Goal: Task Accomplishment & Management: Use online tool/utility

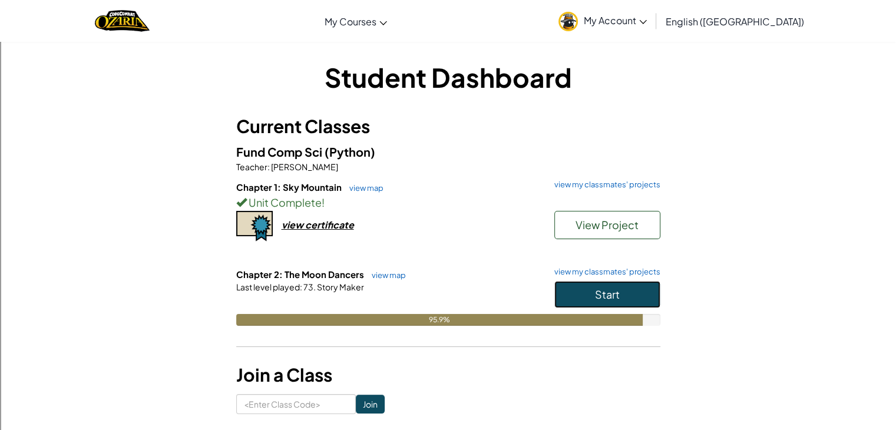
click at [620, 299] on button "Start" at bounding box center [607, 294] width 106 height 27
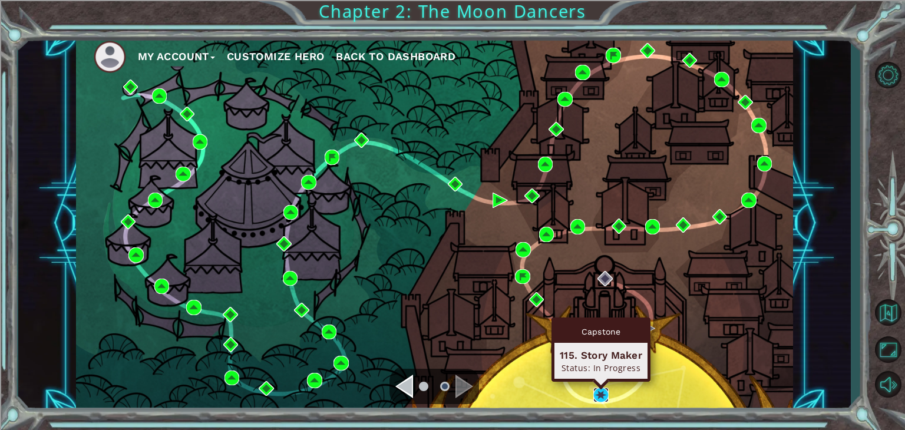
click at [600, 392] on img at bounding box center [600, 395] width 15 height 15
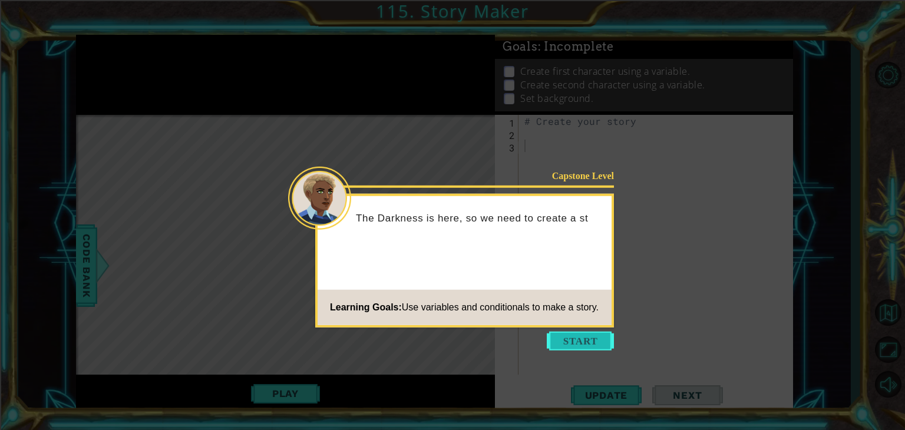
click at [584, 333] on button "Start" at bounding box center [580, 341] width 67 height 19
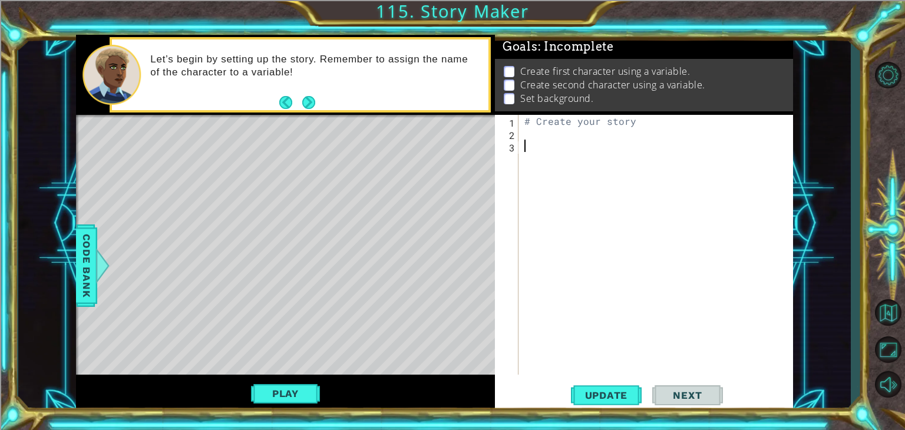
drag, startPoint x: 620, startPoint y: 276, endPoint x: 568, endPoint y: 457, distance: 188.3
click at [310, 96] on button "Next" at bounding box center [308, 102] width 13 height 13
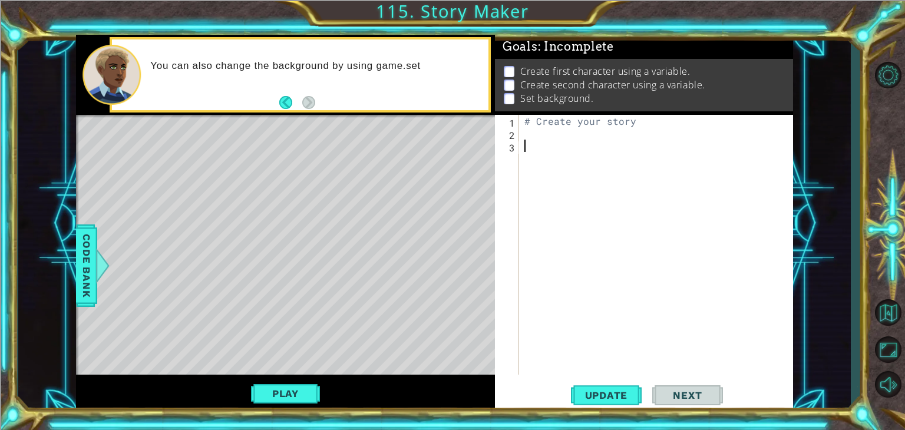
click at [538, 140] on div "# Create your story" at bounding box center [659, 257] width 274 height 284
click at [524, 130] on div "# Create your story" at bounding box center [659, 257] width 274 height 284
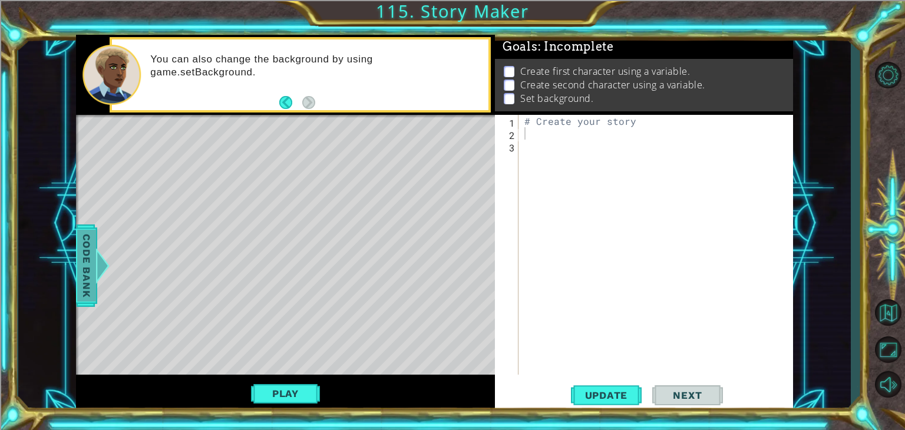
click at [96, 281] on div at bounding box center [102, 265] width 15 height 35
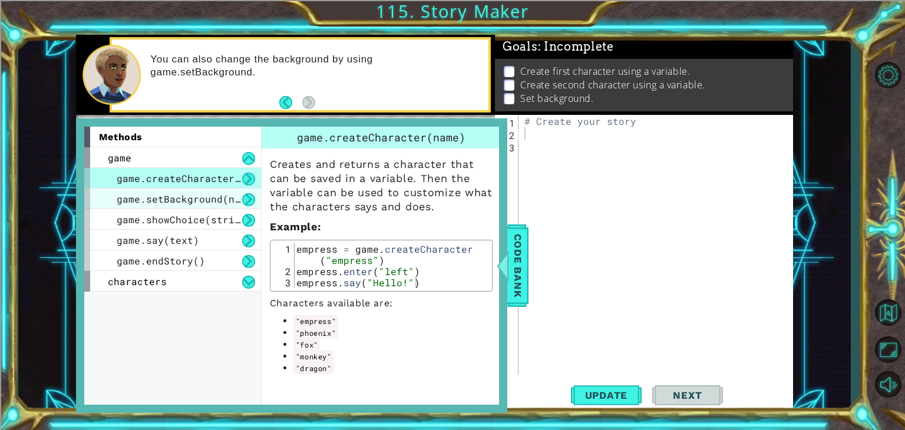
click at [187, 196] on span "game.setBackground(name)" at bounding box center [187, 199] width 141 height 12
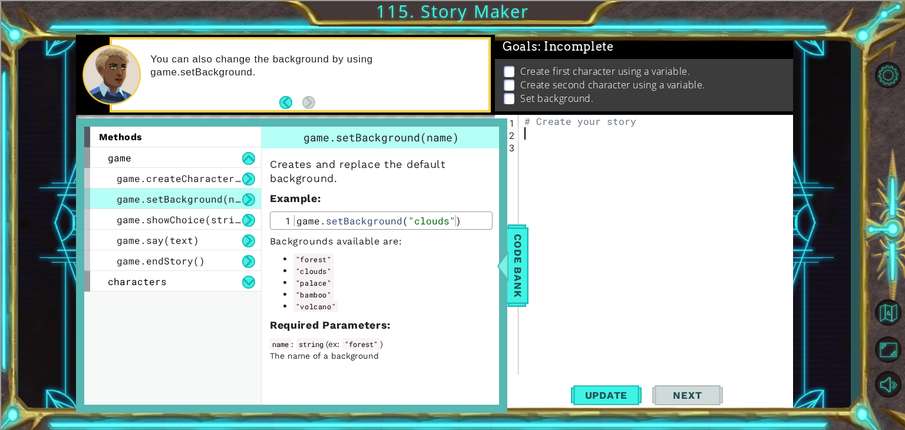
click at [537, 140] on div "# Create your story" at bounding box center [659, 257] width 274 height 284
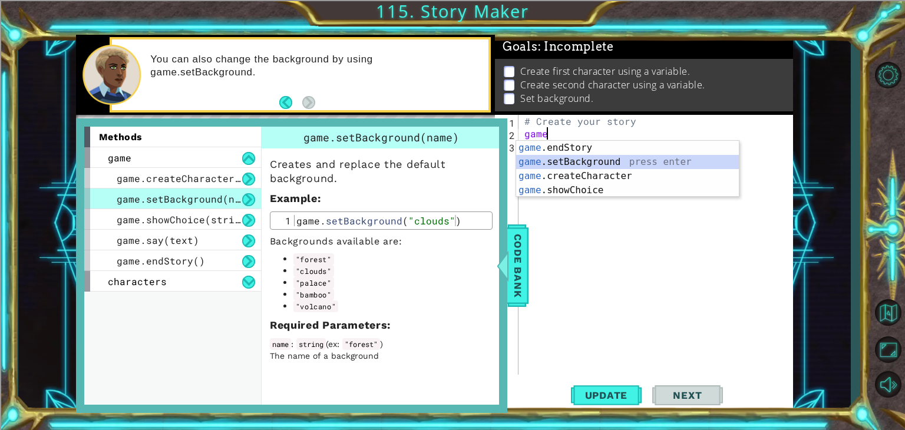
click at [565, 166] on div "game .endStory press enter game .setBackground press enter game .createCharacte…" at bounding box center [627, 183] width 223 height 85
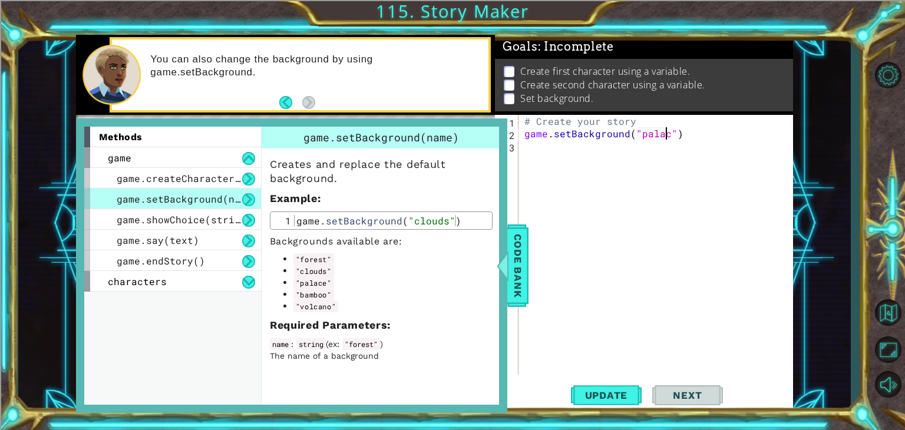
type textarea "game.setBackground("palace")"
click at [687, 130] on div "# Create your story game . setBackground ( "palace" )" at bounding box center [659, 257] width 274 height 284
click at [525, 255] on span "Code Bank" at bounding box center [517, 266] width 19 height 72
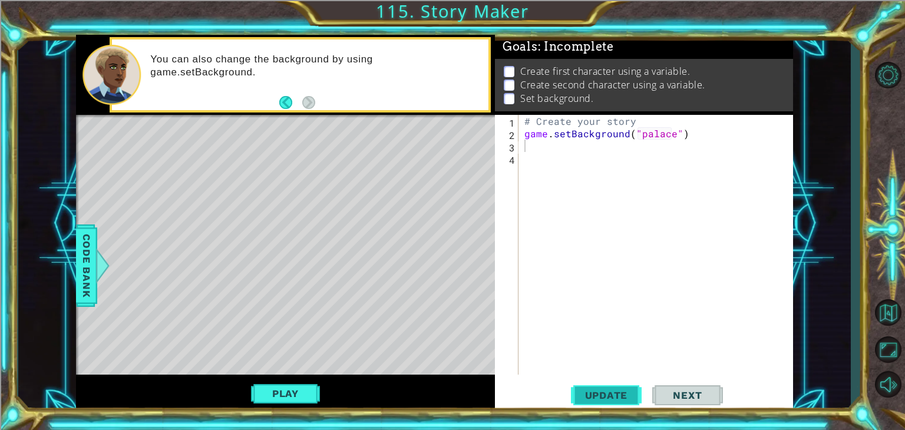
click at [616, 402] on button "Update" at bounding box center [606, 396] width 71 height 30
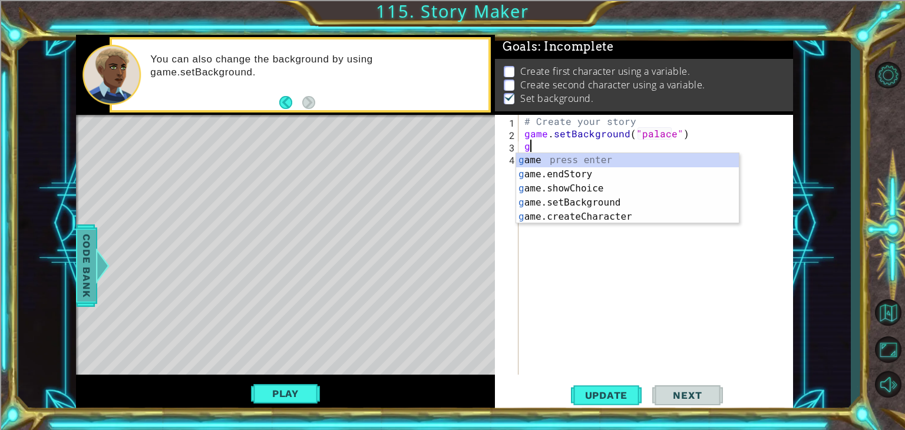
type textarea "g"
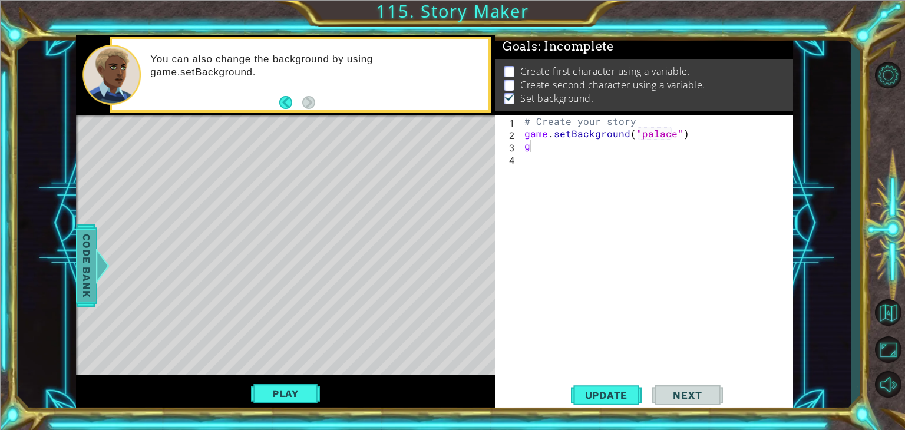
click at [95, 276] on div at bounding box center [102, 265] width 15 height 35
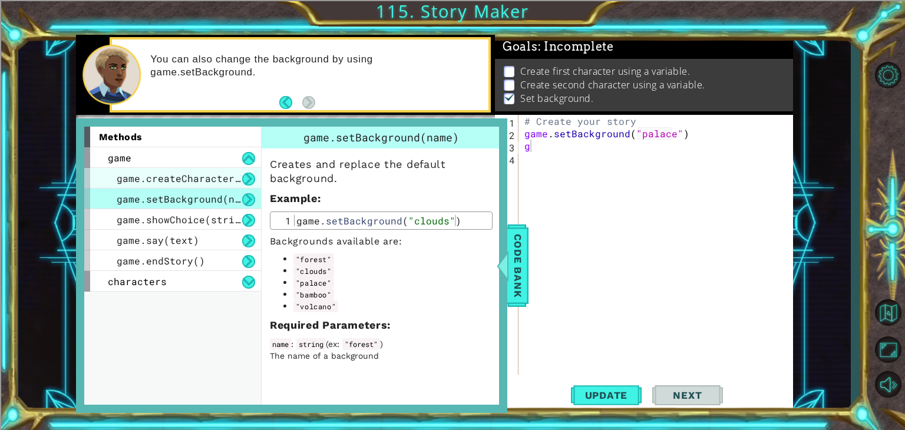
click at [163, 174] on span "game.createCharacter(name)" at bounding box center [193, 178] width 153 height 12
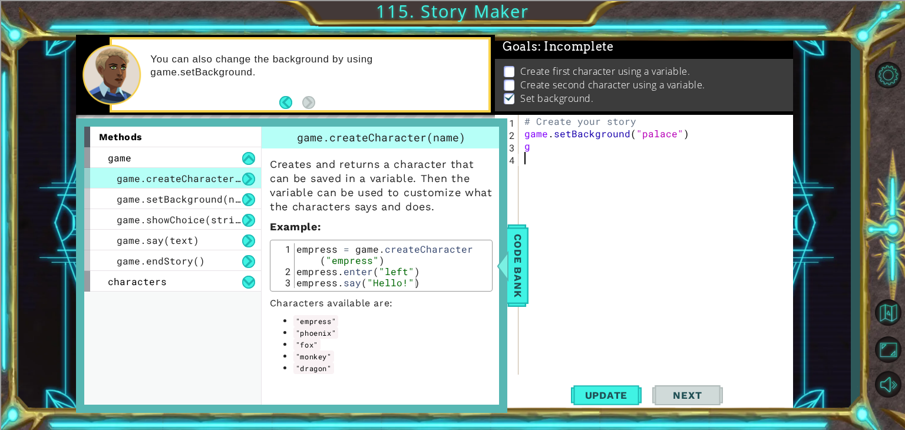
click at [546, 161] on div "# Create your story game . setBackground ( "palace" ) g" at bounding box center [659, 257] width 274 height 284
click at [537, 147] on div "# Create your story game . setBackground ( "palace" ) g" at bounding box center [659, 257] width 274 height 284
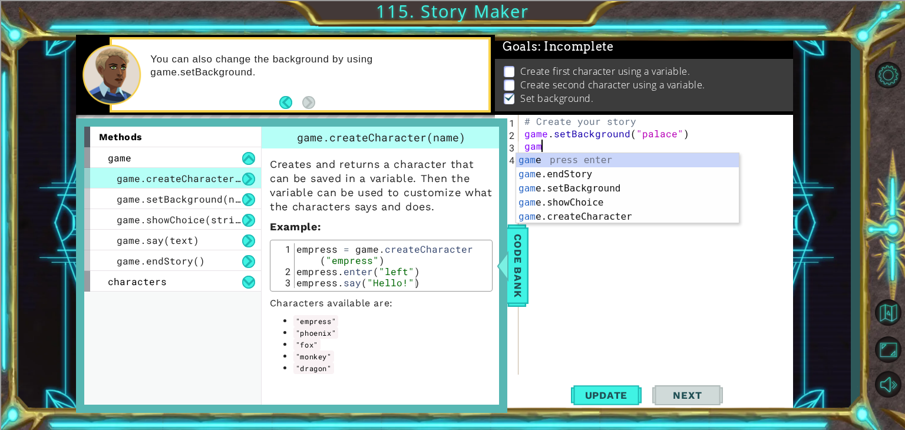
scroll to position [0, 0]
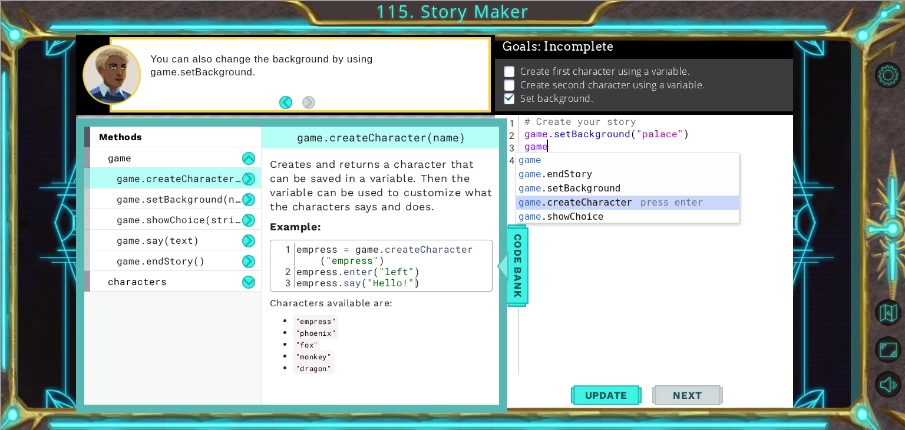
click at [582, 203] on div "game press enter game .endStory press enter game .setBackground press enter gam…" at bounding box center [627, 202] width 223 height 99
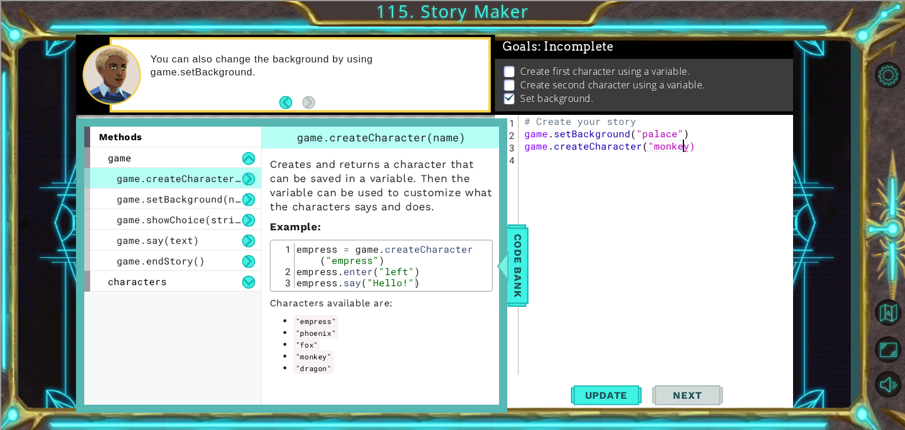
scroll to position [0, 9]
type textarea "game.createCharacter("monkey")"
click at [610, 394] on span "Update" at bounding box center [606, 395] width 67 height 12
click at [515, 279] on span "Code Bank" at bounding box center [517, 266] width 19 height 72
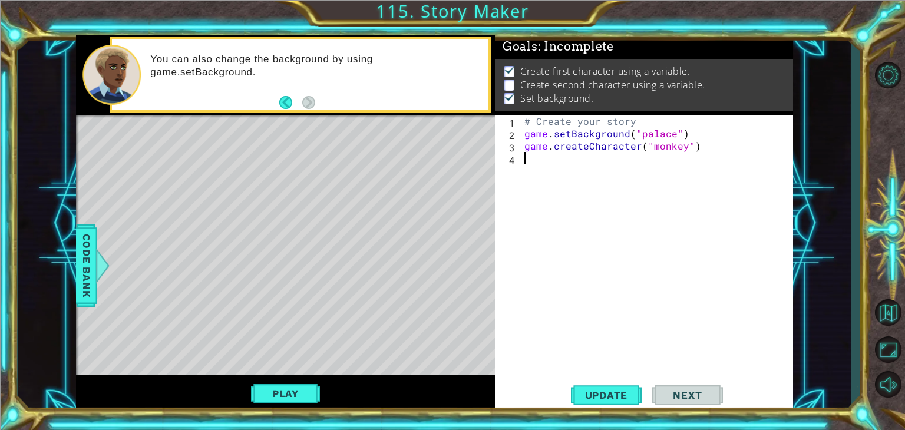
scroll to position [0, 0]
click at [538, 158] on div "# Create your story game . setBackground ( "palace" ) game . createCharacter ( …" at bounding box center [659, 257] width 274 height 284
drag, startPoint x: 567, startPoint y: 167, endPoint x: 552, endPoint y: 173, distance: 15.9
click at [552, 173] on div "# Create your story game . setBackground ( "palace" ) game . createCharacter ( …" at bounding box center [659, 257] width 274 height 284
drag, startPoint x: 357, startPoint y: 206, endPoint x: 646, endPoint y: 264, distance: 295.0
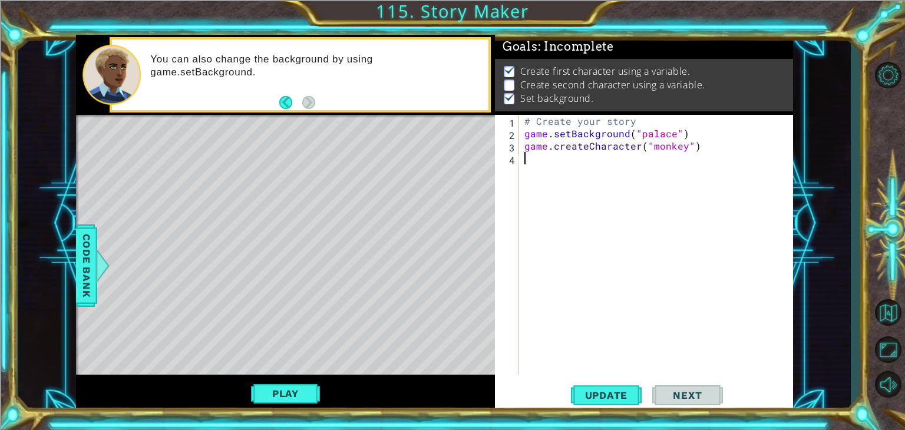
click at [646, 264] on div "# Create your story game . setBackground ( "palace" ) game . createCharacter ( …" at bounding box center [659, 257] width 274 height 284
click at [88, 262] on span "Code Bank" at bounding box center [86, 266] width 19 height 72
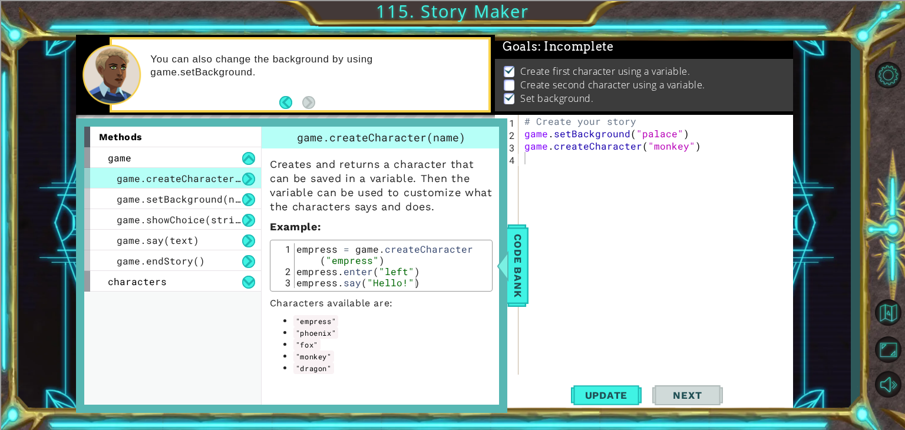
click at [527, 99] on div "Create first character using a variable. Create second character using a variab…" at bounding box center [644, 85] width 298 height 52
drag, startPoint x: 527, startPoint y: 99, endPoint x: 516, endPoint y: 279, distance: 180.6
click at [516, 279] on div "1 ההההההההההההההההההההההההההההההההההההההההההההההההההההההההההההההההההההההההההההה…" at bounding box center [434, 224] width 717 height 378
click at [517, 246] on span "Code Bank" at bounding box center [517, 266] width 19 height 72
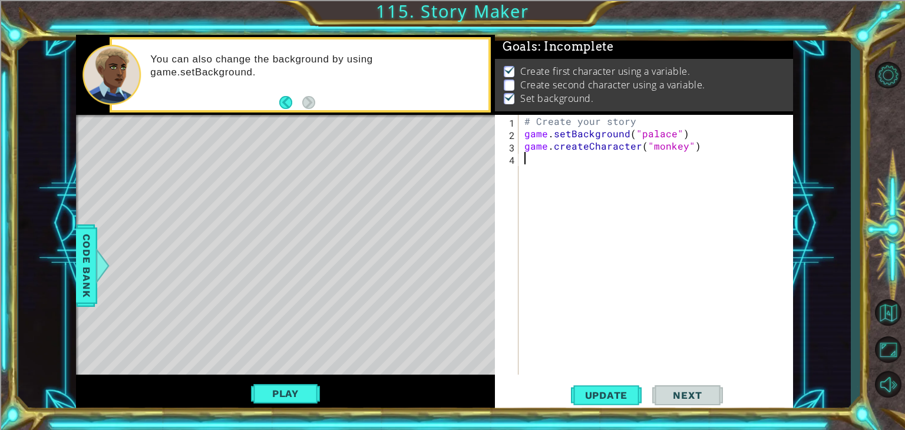
click at [527, 158] on div "# Create your story game . setBackground ( "palace" ) game . createCharacter ( …" at bounding box center [659, 257] width 274 height 284
click at [286, 393] on button "Play" at bounding box center [285, 393] width 69 height 22
click at [739, 406] on div "Update Next" at bounding box center [647, 396] width 298 height 30
click at [626, 266] on div "# Create your story game . setBackground ( "palace" ) game . createCharacter ( …" at bounding box center [659, 257] width 274 height 284
click at [81, 269] on span "Code Bank" at bounding box center [86, 266] width 19 height 72
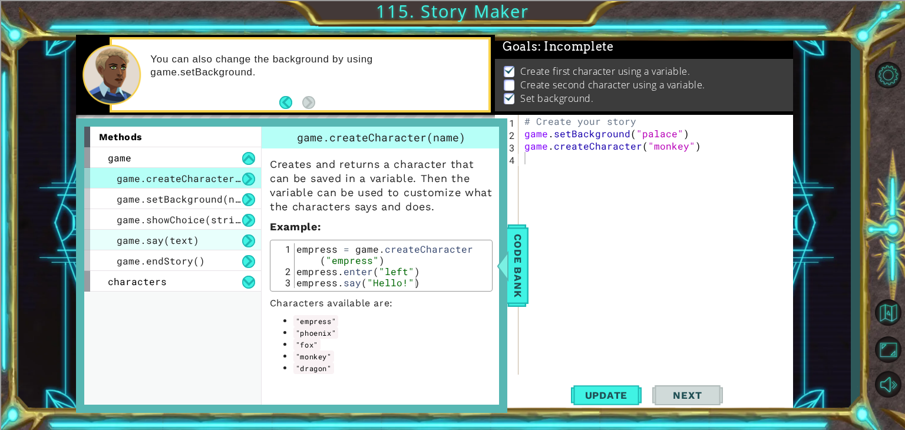
click at [181, 236] on span "game.say(text)" at bounding box center [158, 240] width 82 height 12
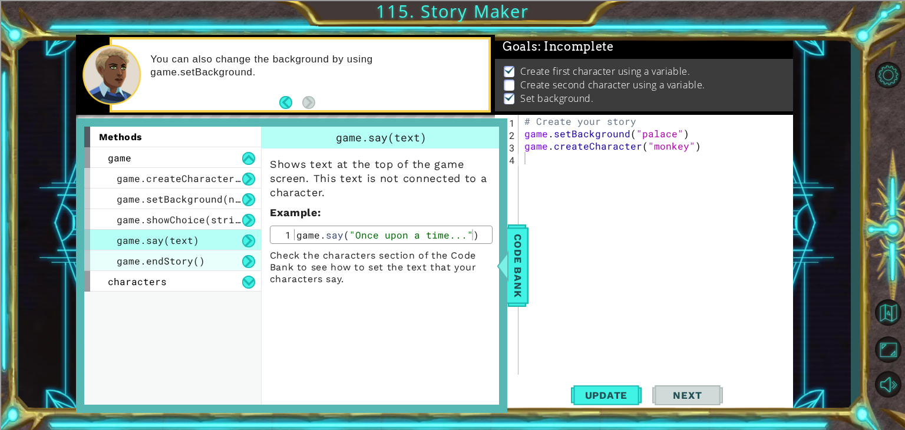
click at [252, 267] on div "game.endStory()" at bounding box center [172, 260] width 177 height 21
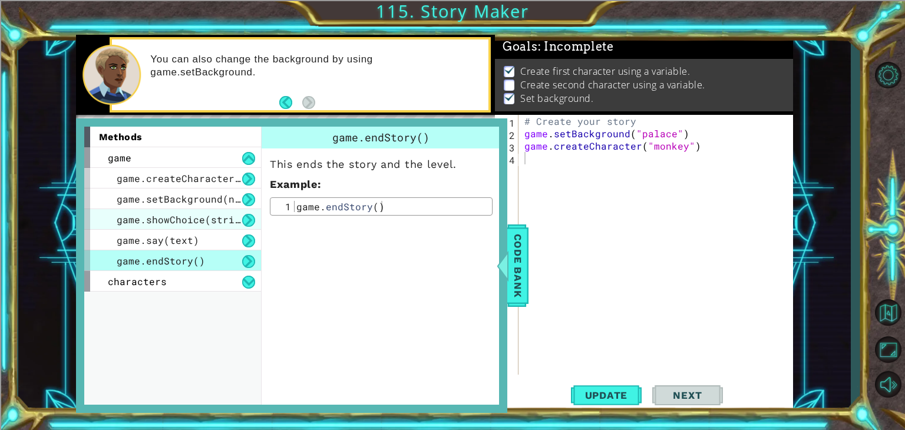
click at [194, 213] on span "game.showChoice(string1, string2)" at bounding box center [214, 219] width 194 height 12
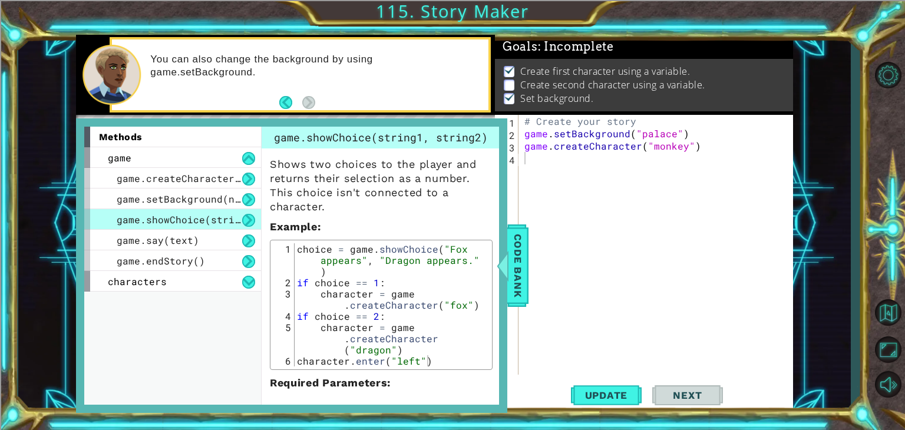
drag, startPoint x: 240, startPoint y: 206, endPoint x: 436, endPoint y: 208, distance: 196.2
click at [436, 208] on div "methods game game.createCharacter(name) game.setBackground(name) game.showChoic…" at bounding box center [291, 266] width 415 height 278
click at [505, 239] on div "methods game game.createCharacter(name) game.setBackground(name) game.showChoic…" at bounding box center [291, 265] width 431 height 295
click at [520, 243] on span "Code Bank" at bounding box center [517, 266] width 19 height 72
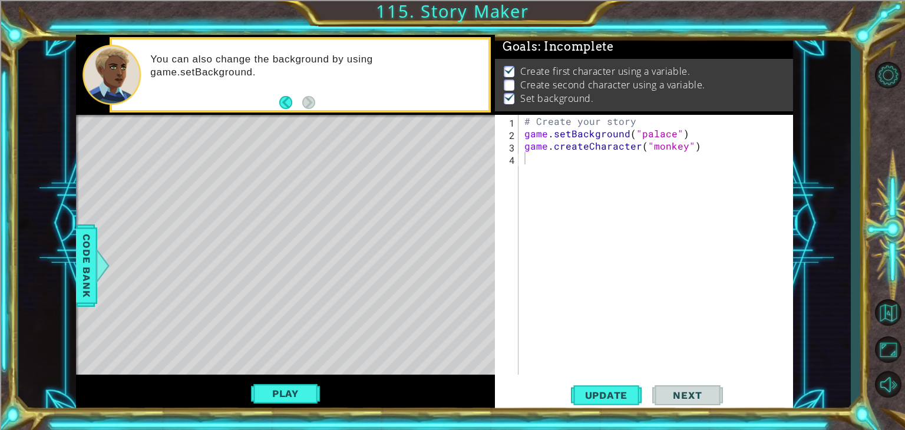
click at [67, 295] on div "1 ההההההההההההההההההההההההההההההההההההההההההההההההההההההההההההההההההההההההההההה…" at bounding box center [434, 223] width 832 height 378
click at [77, 293] on span "Code Bank" at bounding box center [86, 266] width 19 height 72
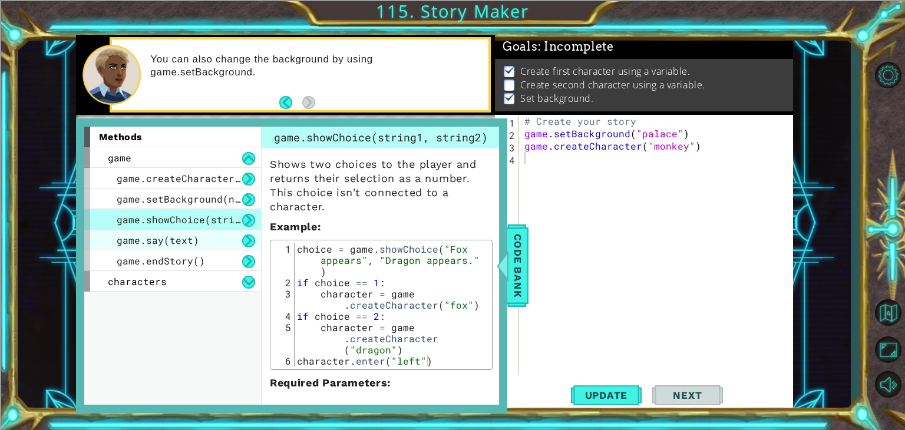
click at [155, 238] on span "game.say(text)" at bounding box center [158, 240] width 82 height 12
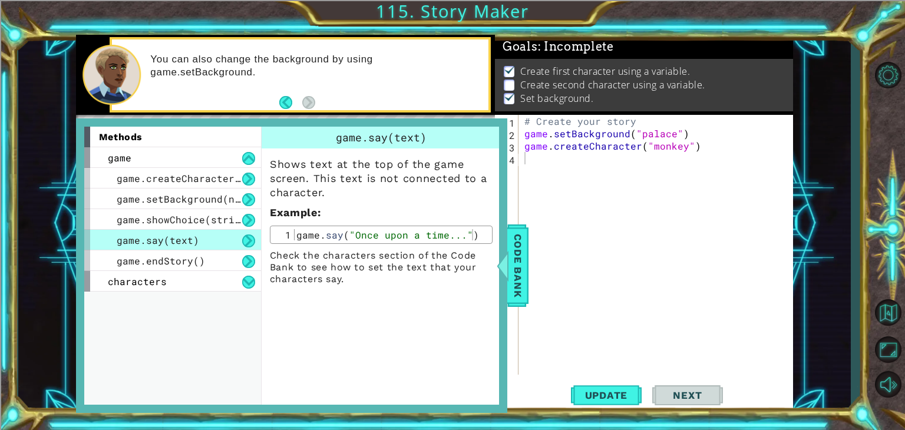
click at [245, 240] on button at bounding box center [248, 240] width 13 height 13
click at [534, 168] on div "# Create your story game . setBackground ( "palace" ) game . createCharacter ( …" at bounding box center [659, 257] width 274 height 284
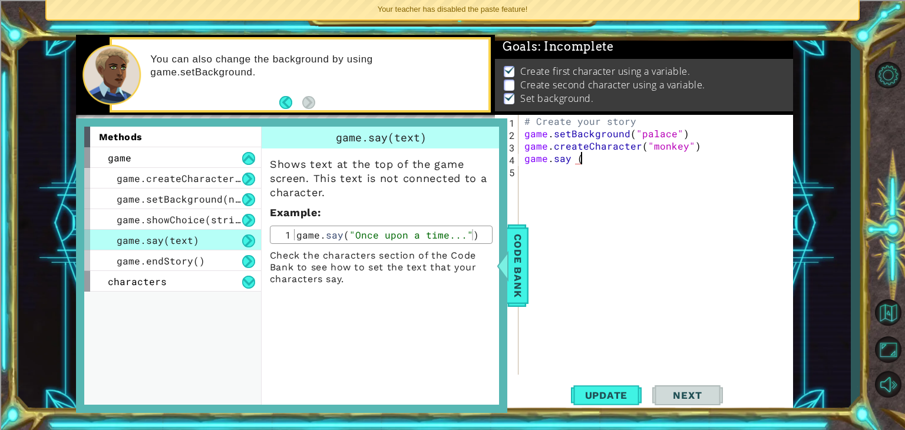
type textarea "game.say (""
drag, startPoint x: 587, startPoint y: 155, endPoint x: 509, endPoint y: 161, distance: 78.0
click at [509, 161] on div "game.say (" 1 2 3 4 5 # Create your story game . setBackground ( "palace" ) gam…" at bounding box center [642, 245] width 295 height 260
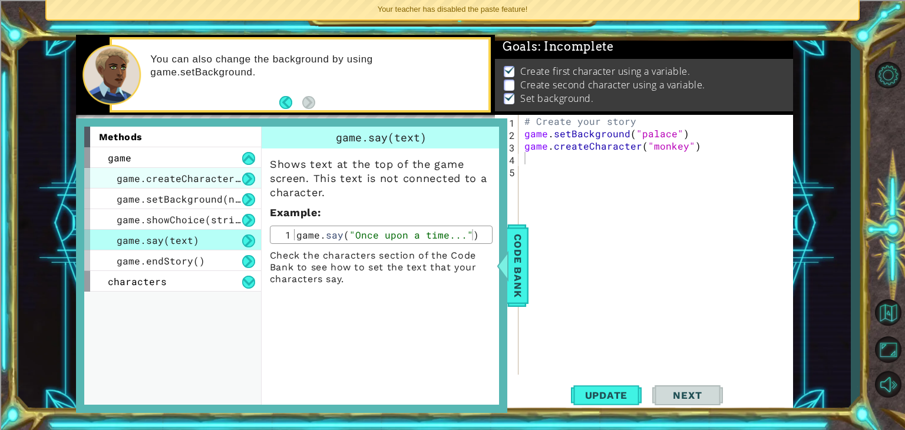
click at [197, 172] on span "game.createCharacter(name)" at bounding box center [193, 178] width 153 height 12
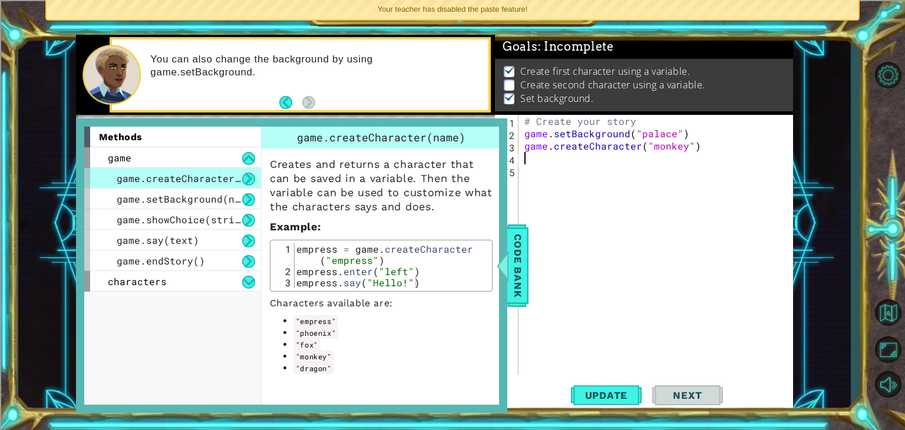
click at [538, 161] on div "# Create your story game . setBackground ( "palace" ) game . createCharacter ( …" at bounding box center [659, 257] width 274 height 284
click at [600, 157] on div "# Create your story game . setBackground ( "palace" ) game . createCharacter ( …" at bounding box center [659, 257] width 274 height 284
click at [638, 154] on div "# Create your story game . setBackground ( "palace" ) game . createCharacter ( …" at bounding box center [659, 257] width 274 height 284
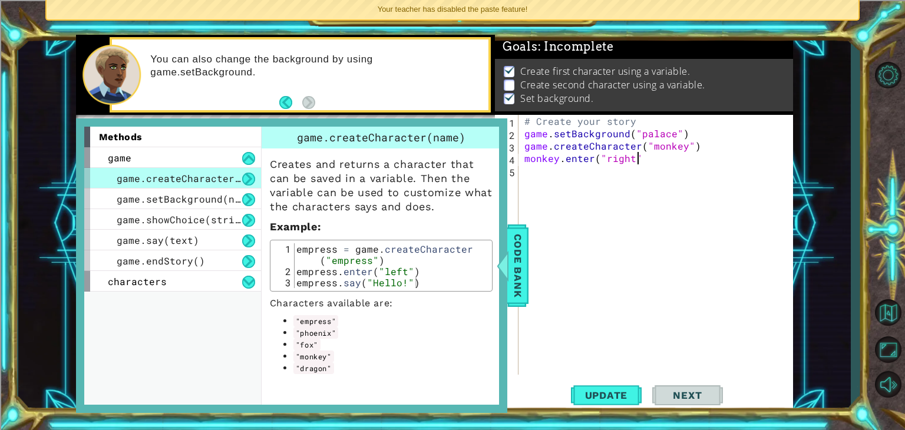
type textarea "monkey.enter("right")"
click at [598, 191] on div "monkey press enter" at bounding box center [627, 199] width 223 height 42
click at [517, 271] on span "Code Bank" at bounding box center [517, 266] width 19 height 72
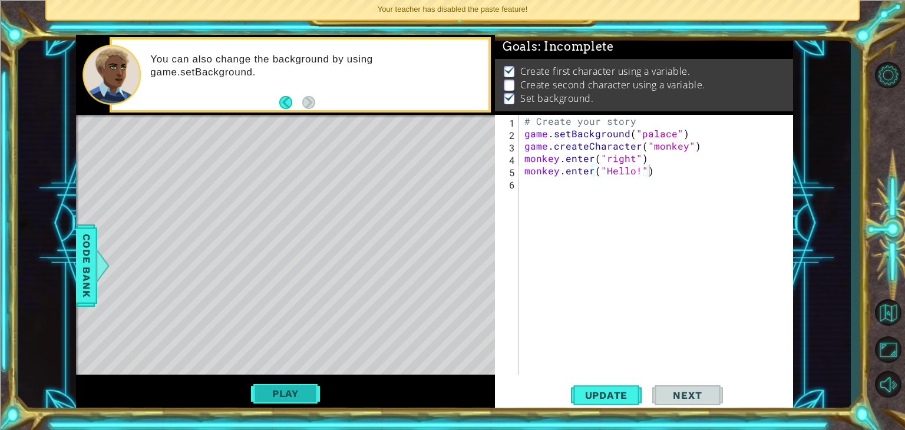
click at [307, 391] on button "Play" at bounding box center [285, 393] width 69 height 22
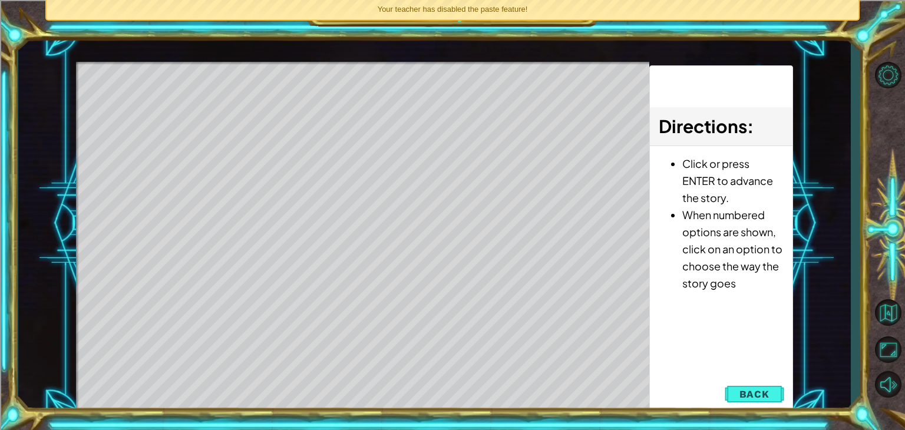
scroll to position [0, 0]
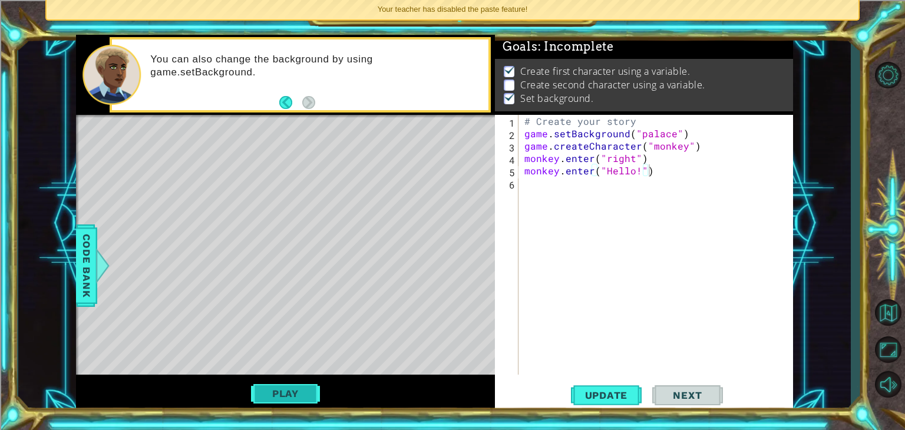
click at [268, 394] on button "Play" at bounding box center [285, 393] width 69 height 22
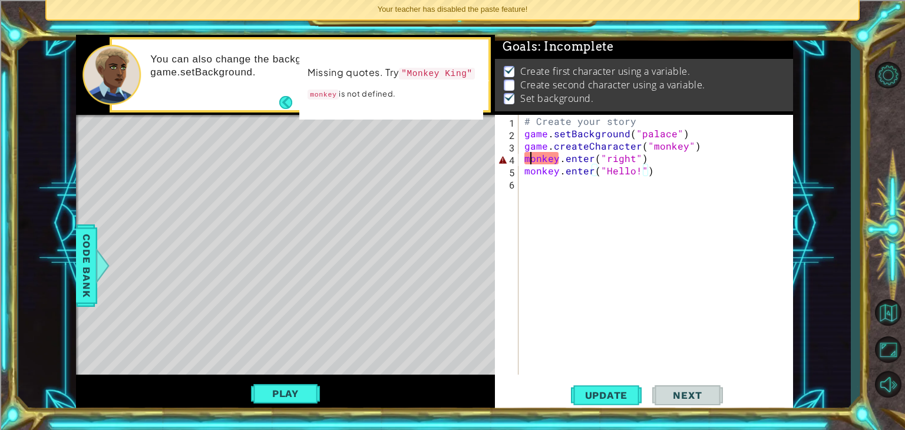
scroll to position [0, 6]
click at [529, 161] on div "# Create your story game . setBackground ( "palace" ) game . createCharacter ( …" at bounding box center [659, 257] width 274 height 284
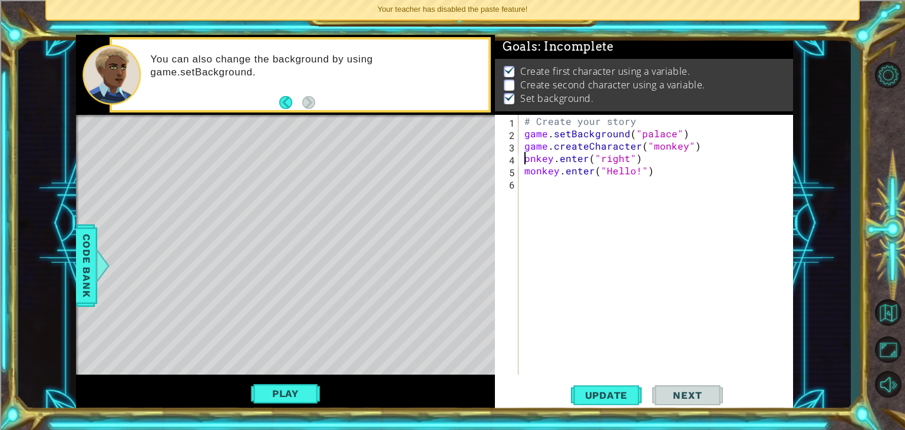
scroll to position [0, 6]
type textarea "Monkey.enter("right")"
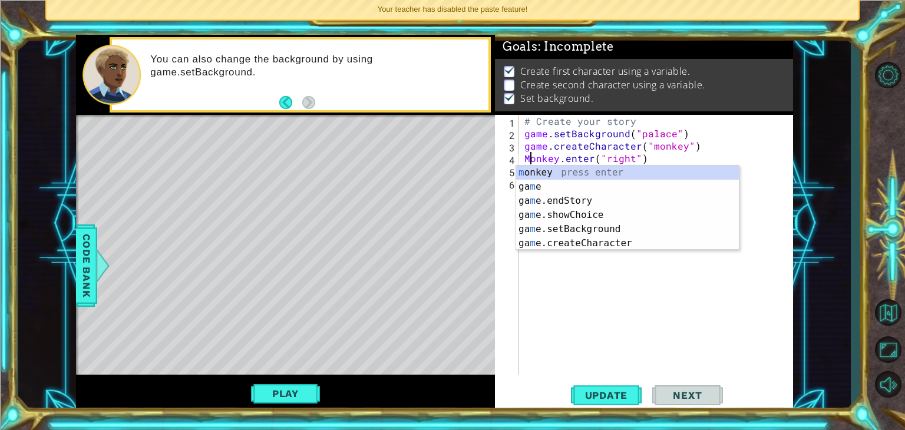
scroll to position [0, 0]
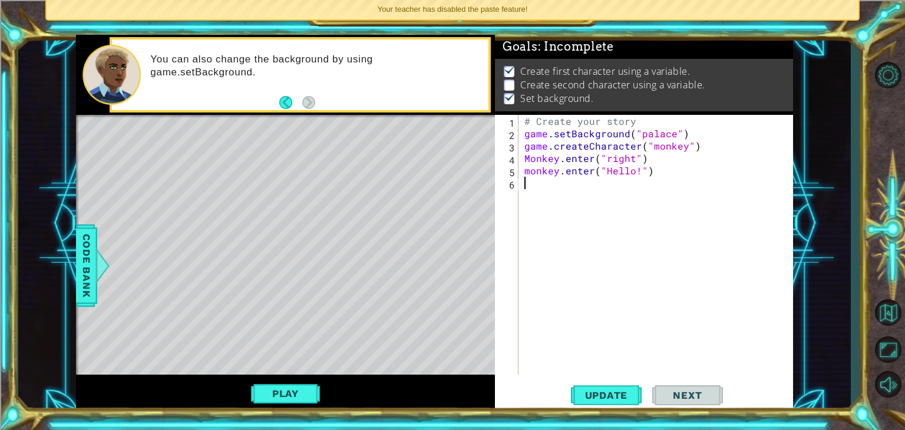
click at [551, 300] on div "# Create your story game . setBackground ( "palace" ) game . createCharacter ( …" at bounding box center [659, 257] width 274 height 284
click at [91, 275] on span "Code Bank" at bounding box center [86, 266] width 19 height 72
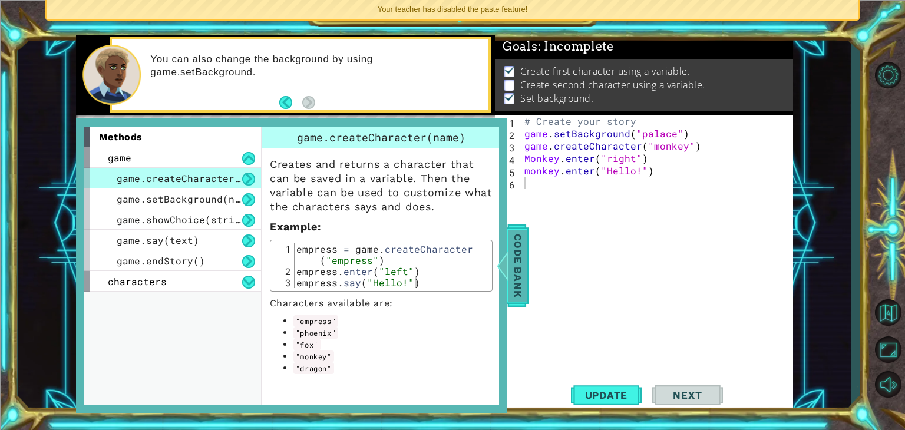
click at [520, 286] on span "Code Bank" at bounding box center [517, 266] width 19 height 72
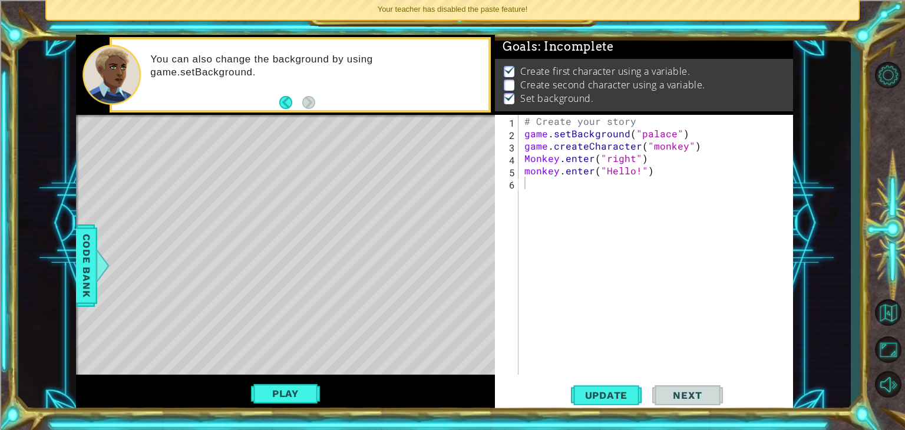
click at [558, 161] on div "# Create your story game . setBackground ( "palace" ) game . createCharacter ( …" at bounding box center [659, 257] width 274 height 284
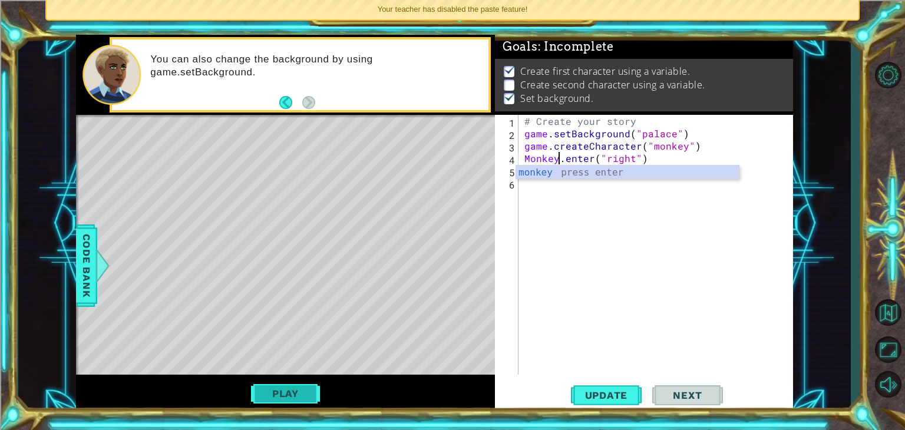
click at [270, 392] on button "Play" at bounding box center [285, 393] width 69 height 22
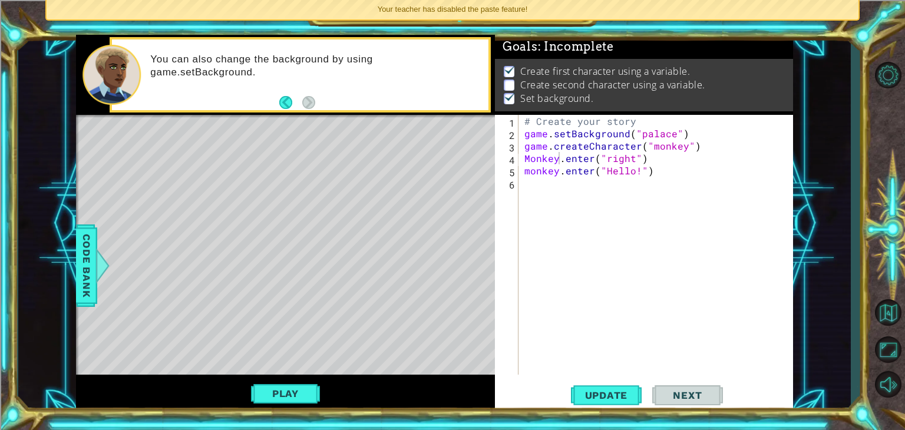
scroll to position [0, 0]
click at [283, 389] on button "Play" at bounding box center [285, 393] width 69 height 22
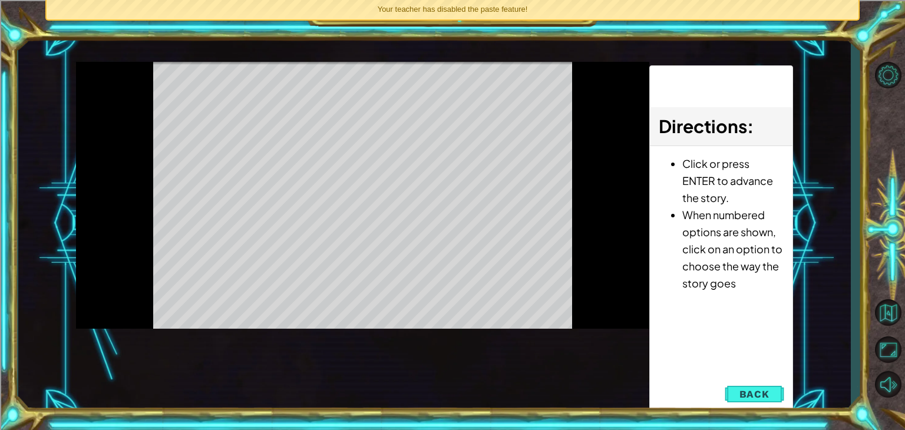
click at [0, 0] on button "Play" at bounding box center [0, 0] width 0 height 0
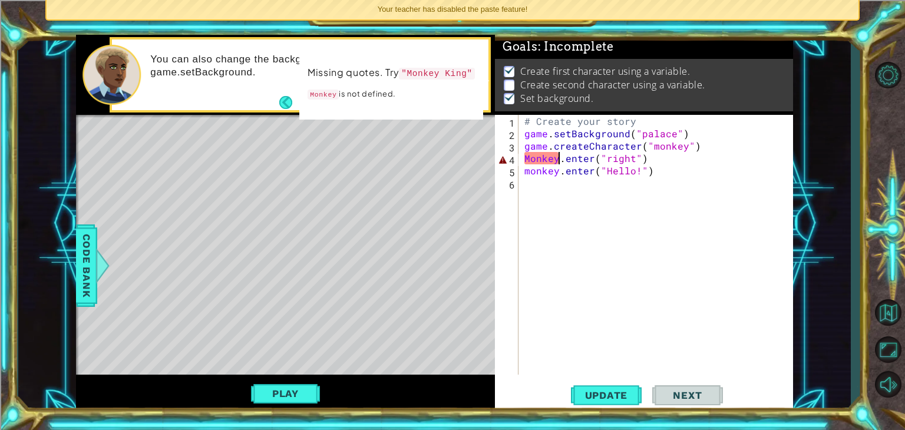
click at [557, 160] on div "# Create your story game . setBackground ( "palace" ) game . createCharacter ( …" at bounding box center [659, 257] width 274 height 284
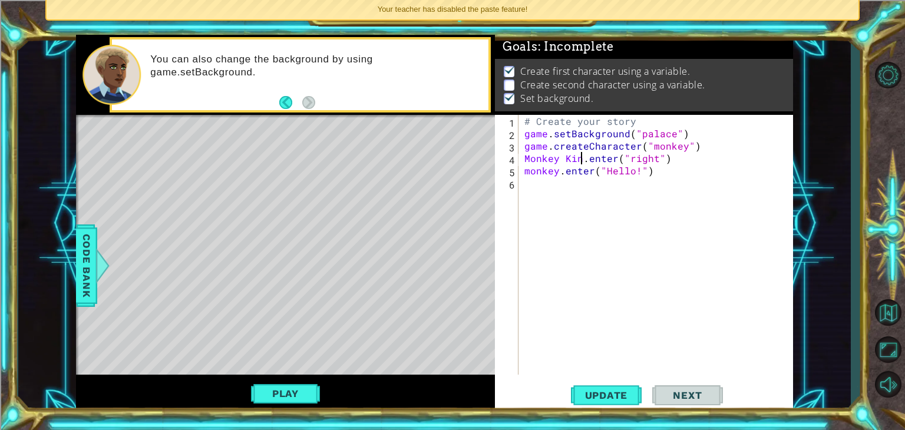
scroll to position [0, 4]
click at [685, 148] on div "# Create your story game . setBackground ( "palace" ) game . createCharacter ( …" at bounding box center [659, 257] width 274 height 284
click at [650, 145] on div "# Create your story game . setBackground ( "palace" ) game . createCharacter ( …" at bounding box center [659, 257] width 274 height 284
click at [655, 148] on div "# Create your story game . setBackground ( "palace" ) game . createCharacter ( …" at bounding box center [659, 257] width 274 height 284
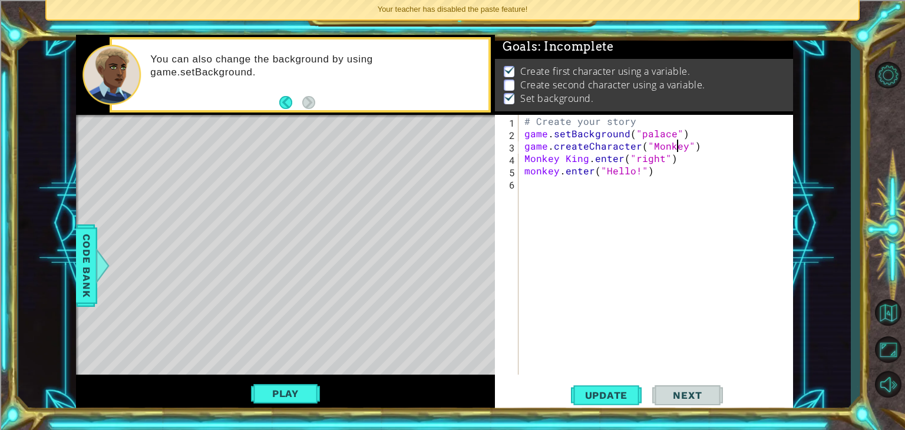
click at [680, 150] on div "# Create your story game . setBackground ( "palace" ) game . createCharacter ( …" at bounding box center [659, 257] width 274 height 284
click at [685, 150] on div "# Create your story game . setBackground ( "palace" ) game . createCharacter ( …" at bounding box center [659, 257] width 274 height 284
click at [294, 396] on button "Play" at bounding box center [285, 393] width 69 height 22
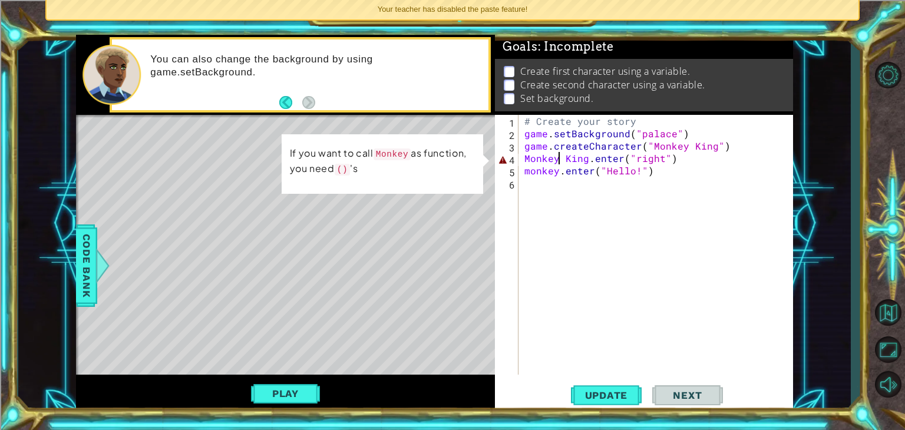
scroll to position [0, 8]
click at [560, 158] on div "# Create your story game . setBackground ( "palace" ) game . createCharacter ( …" at bounding box center [659, 257] width 274 height 284
click at [545, 137] on div "# Create your story game . setBackground ( "palace" ) game . createCharacter ( …" at bounding box center [659, 257] width 274 height 284
click at [561, 158] on div "# Create your story game . setBackground ( "palace" ) game . createCharacter ( …" at bounding box center [659, 257] width 274 height 284
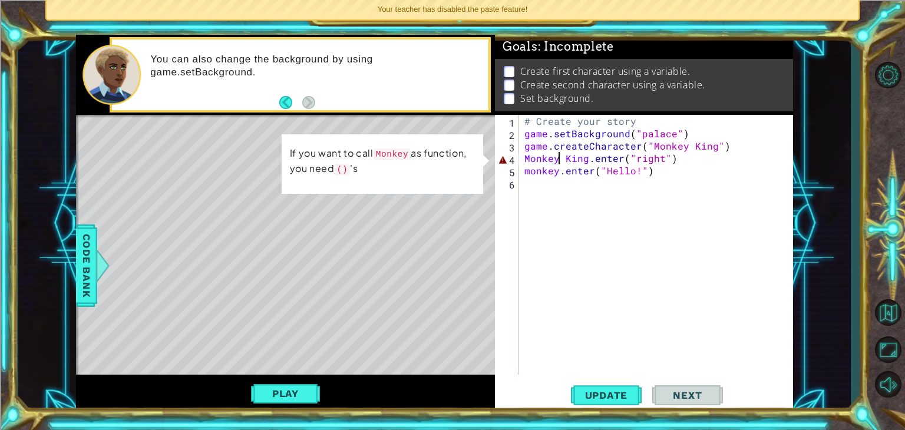
click at [565, 160] on div "# Create your story game . setBackground ( "palace" ) game . createCharacter ( …" at bounding box center [659, 257] width 274 height 284
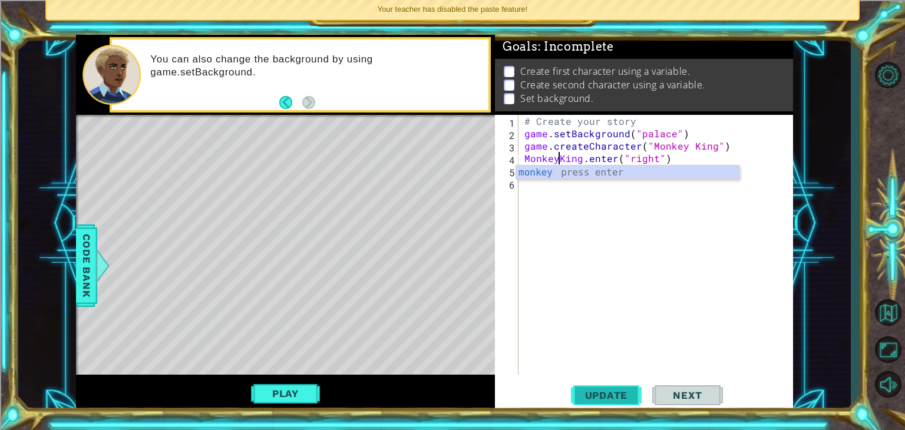
click at [604, 399] on span "Update" at bounding box center [606, 395] width 67 height 12
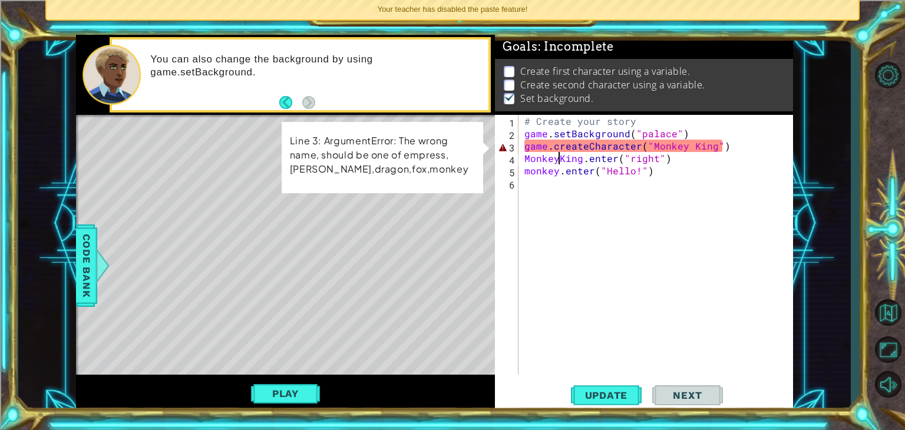
click at [688, 148] on div "# Create your story game . setBackground ( "palace" ) game . createCharacter ( …" at bounding box center [659, 257] width 274 height 284
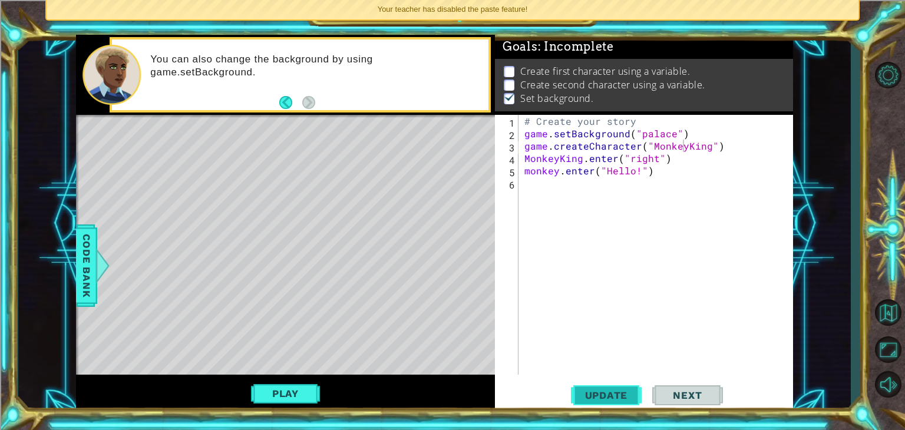
click at [620, 397] on span "Update" at bounding box center [606, 395] width 67 height 12
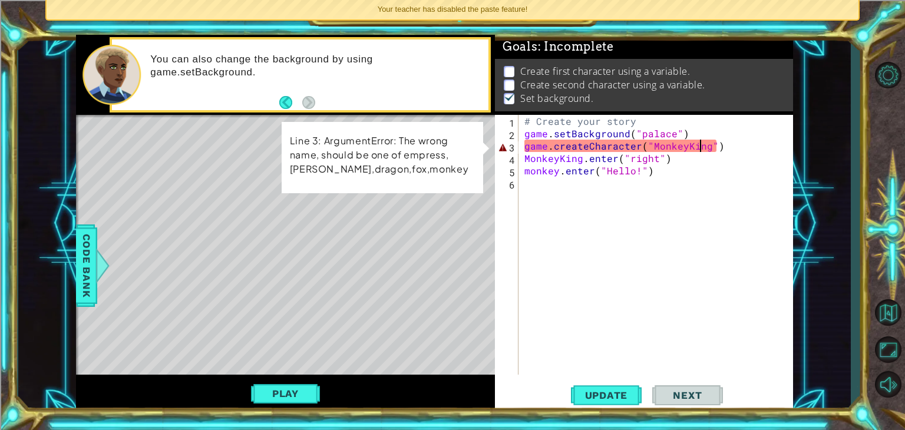
click at [702, 149] on div "# Create your story game . setBackground ( "palace" ) game . createCharacter ( …" at bounding box center [659, 257] width 274 height 284
click at [707, 150] on div "# Create your story game . setBackground ( "palace" ) game . createCharacter ( …" at bounding box center [659, 257] width 274 height 284
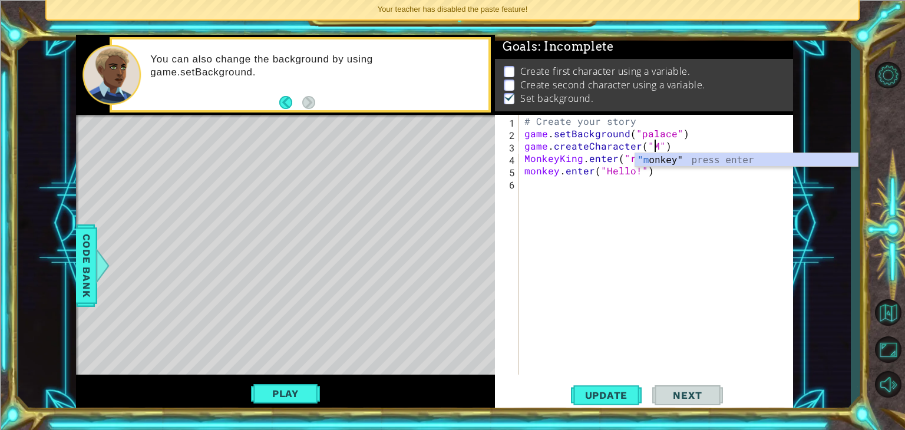
click at [681, 166] on div ""m onkey" press enter" at bounding box center [746, 174] width 223 height 42
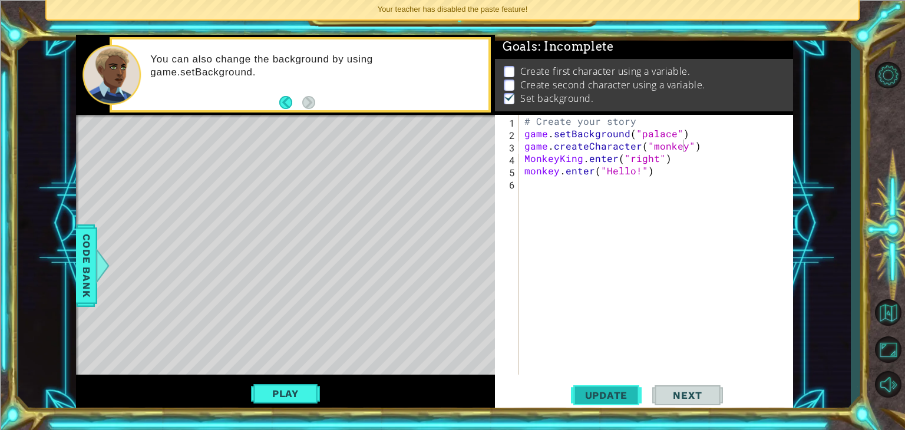
click at [593, 387] on button "Update" at bounding box center [606, 396] width 71 height 30
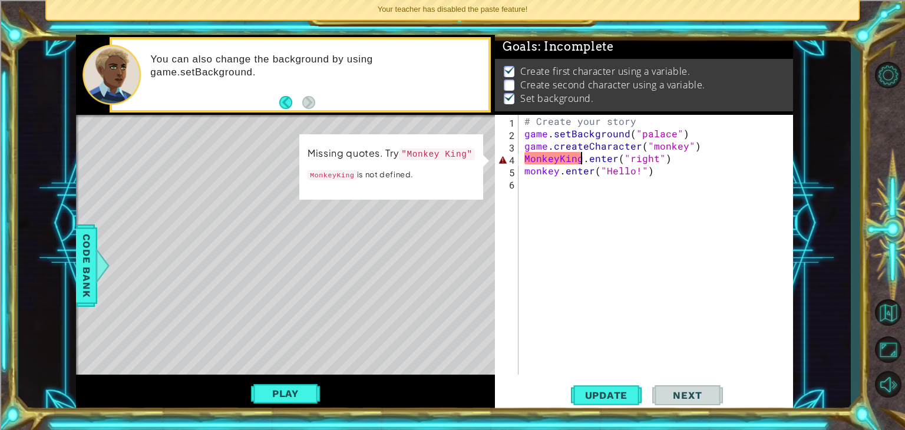
click at [581, 157] on div "# Create your story game . setBackground ( "palace" ) game . createCharacter ( …" at bounding box center [659, 257] width 274 height 284
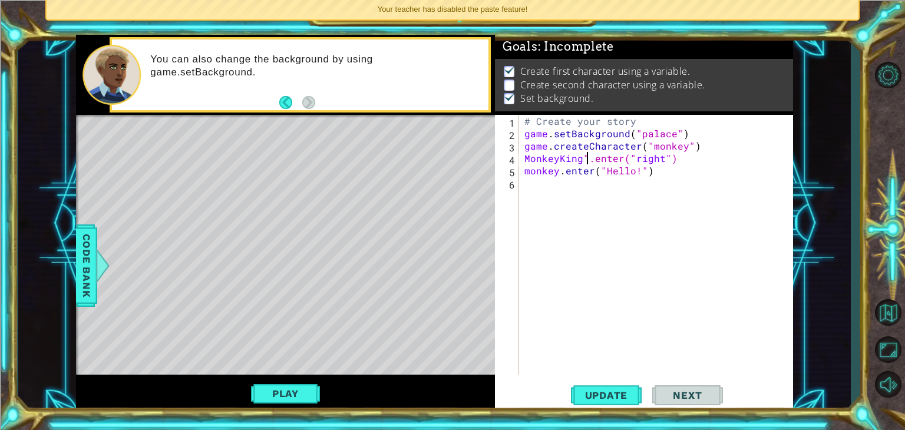
scroll to position [0, 4]
click at [525, 163] on div "# Create your story game . setBackground ( "palace" ) game . createCharacter ( …" at bounding box center [659, 257] width 274 height 284
click at [601, 395] on span "Update" at bounding box center [606, 395] width 67 height 12
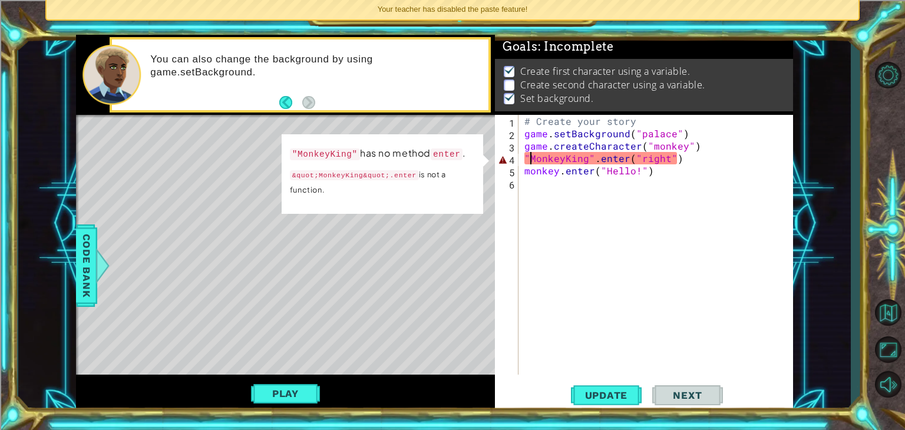
click at [584, 160] on div "# Create your story game . setBackground ( "palace" ) game . createCharacter ( …" at bounding box center [659, 257] width 274 height 284
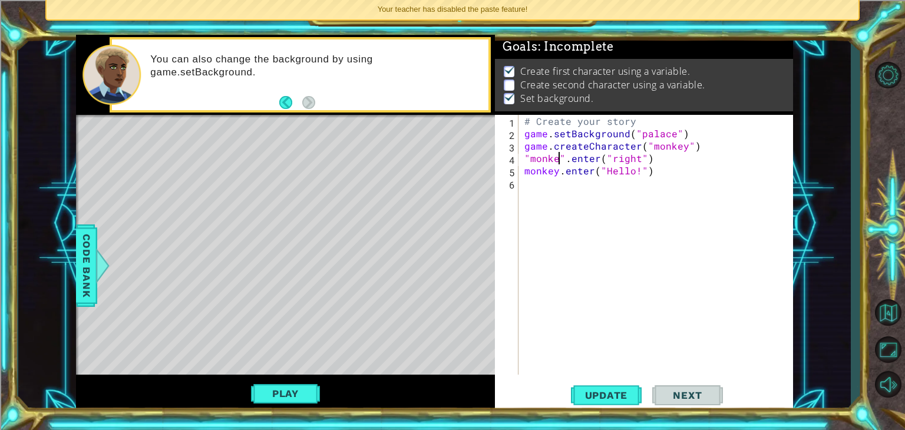
scroll to position [0, 2]
click at [594, 387] on button "Update" at bounding box center [606, 396] width 71 height 30
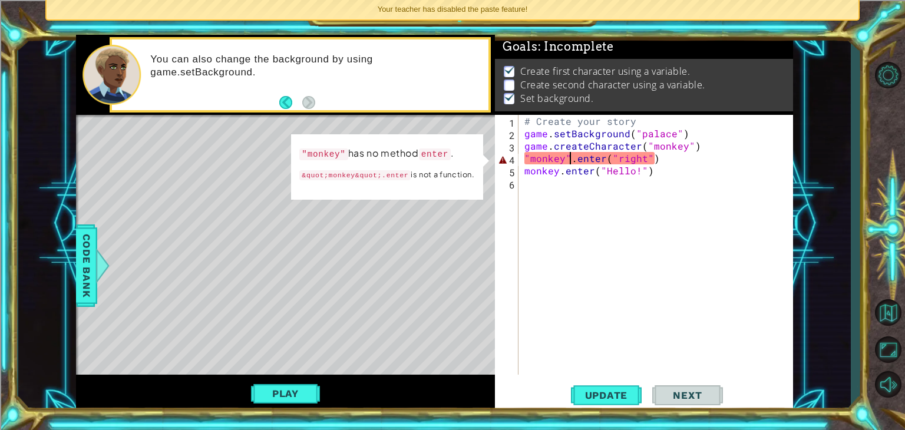
click at [567, 155] on div "# Create your story game . setBackground ( "palace" ) game . createCharacter ( …" at bounding box center [659, 257] width 274 height 284
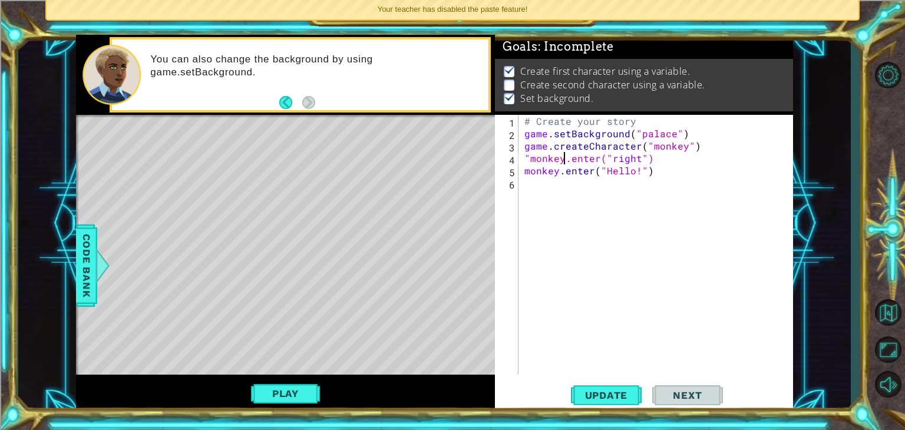
click at [535, 153] on div "# Create your story game . setBackground ( "palace" ) game . createCharacter ( …" at bounding box center [659, 257] width 274 height 284
click at [529, 153] on div "# Create your story game . setBackground ( "palace" ) game . createCharacter ( …" at bounding box center [659, 257] width 274 height 284
click at [585, 405] on button "Update" at bounding box center [606, 396] width 71 height 30
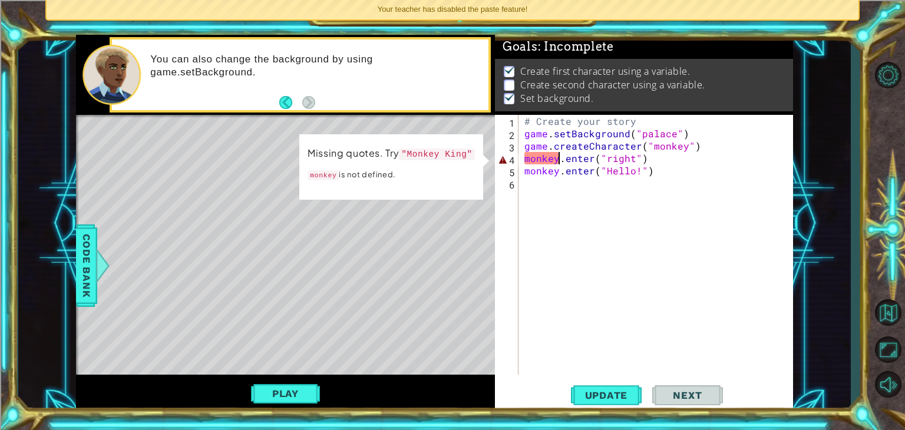
click at [556, 163] on div "# Create your story game . setBackground ( "palace" ) game . createCharacter ( …" at bounding box center [659, 257] width 274 height 284
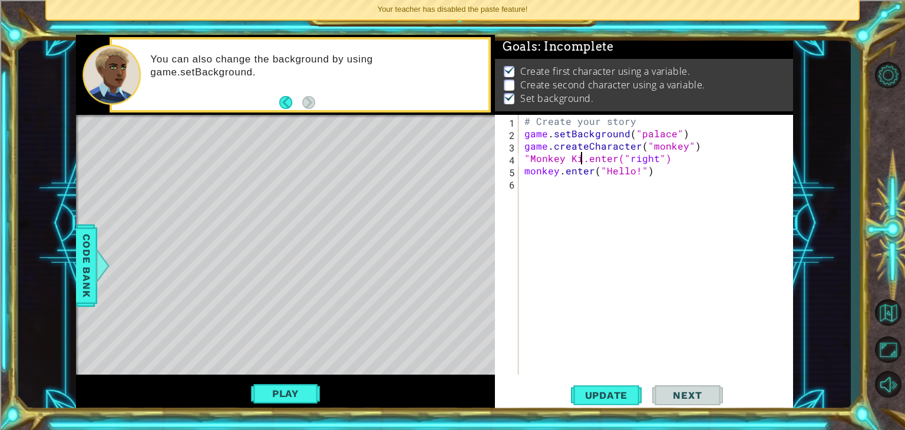
scroll to position [0, 4]
type textarea ""Monkey King".enter("right")"
click at [580, 391] on span "Update" at bounding box center [606, 395] width 67 height 12
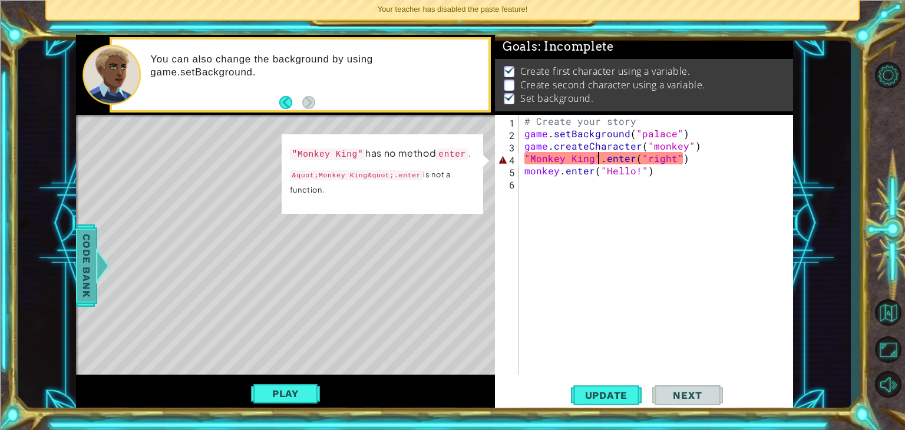
click at [82, 258] on span "Code Bank" at bounding box center [86, 266] width 19 height 72
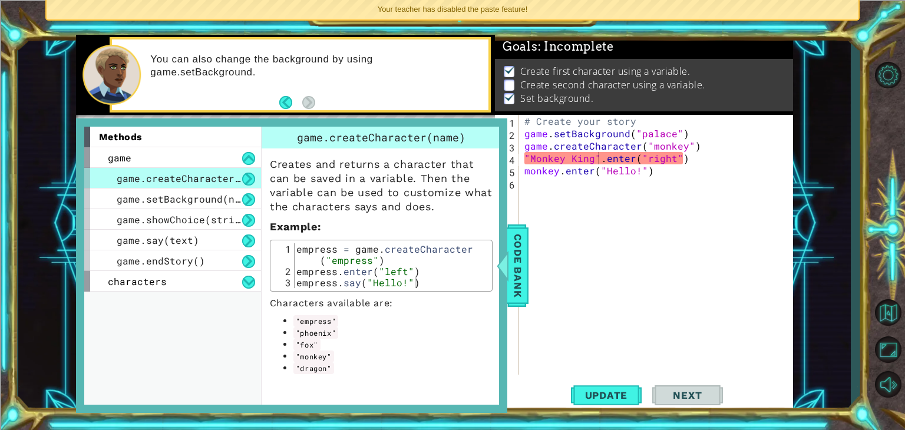
click at [262, 277] on div "Creates and returns a character that can be saved in a variable. Then the varia…" at bounding box center [381, 261] width 239 height 226
click at [250, 279] on button at bounding box center [248, 282] width 13 height 13
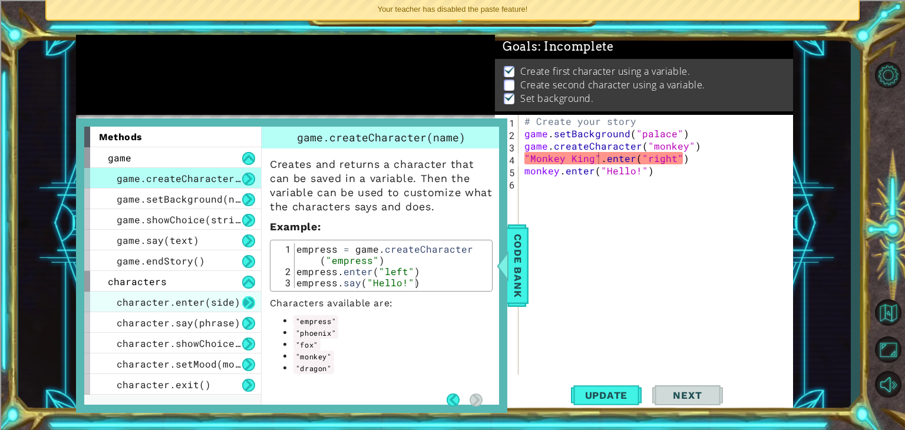
click at [253, 299] on button at bounding box center [248, 302] width 13 height 13
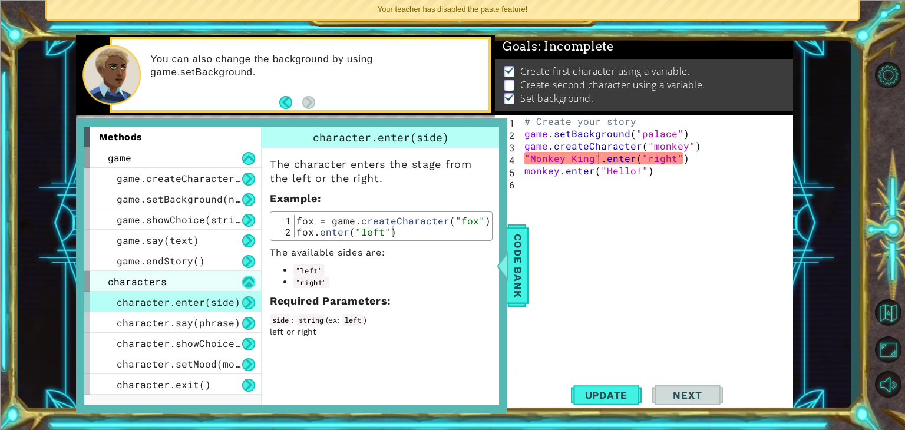
click at [242, 278] on button at bounding box center [248, 282] width 13 height 13
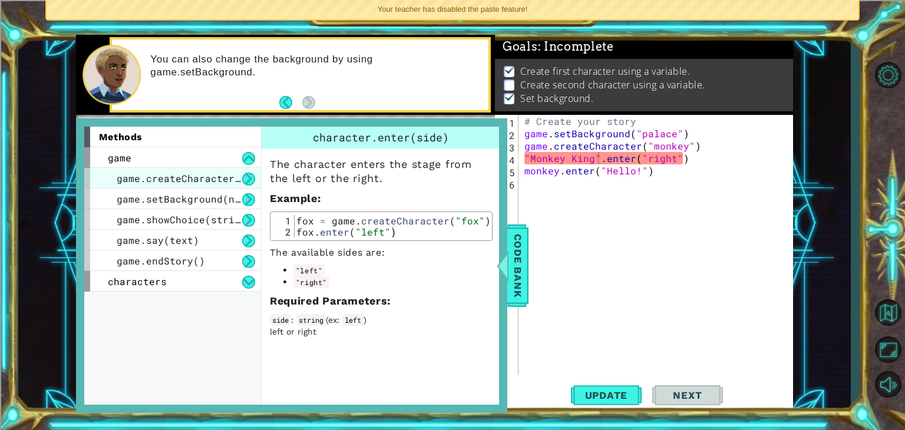
click at [231, 178] on span "game.createCharacter(name)" at bounding box center [193, 178] width 153 height 12
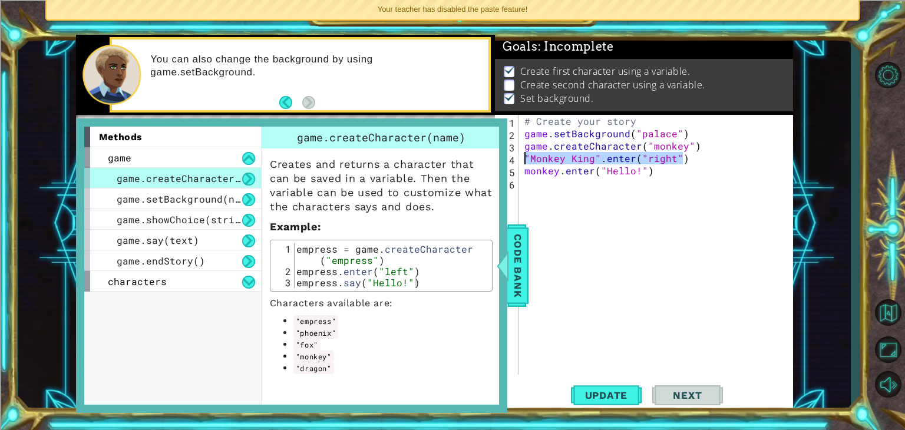
drag, startPoint x: 689, startPoint y: 162, endPoint x: 511, endPoint y: 156, distance: 178.0
click at [511, 156] on div ""Monkey King".enter("right") 1 2 3 4 5 6 # Create your story game . setBackgrou…" at bounding box center [642, 245] width 295 height 260
click at [662, 211] on div "# Create your story game . setBackground ( "palace" ) game . createCharacter ( …" at bounding box center [659, 257] width 274 height 284
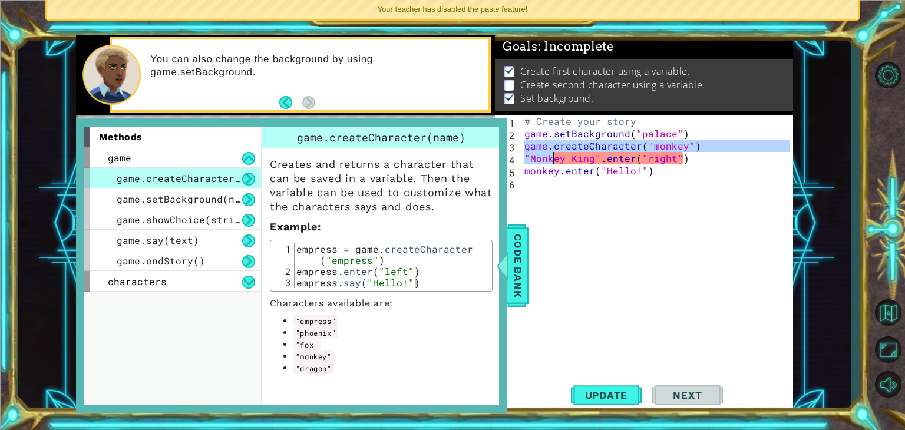
drag, startPoint x: 524, startPoint y: 145, endPoint x: 550, endPoint y: 158, distance: 29.0
click at [550, 158] on div "# Create your story game . setBackground ( "palace" ) game . createCharacter ( …" at bounding box center [659, 257] width 274 height 284
type textarea "game.createCharacter("monkey") "Monkey King".enter("right")"
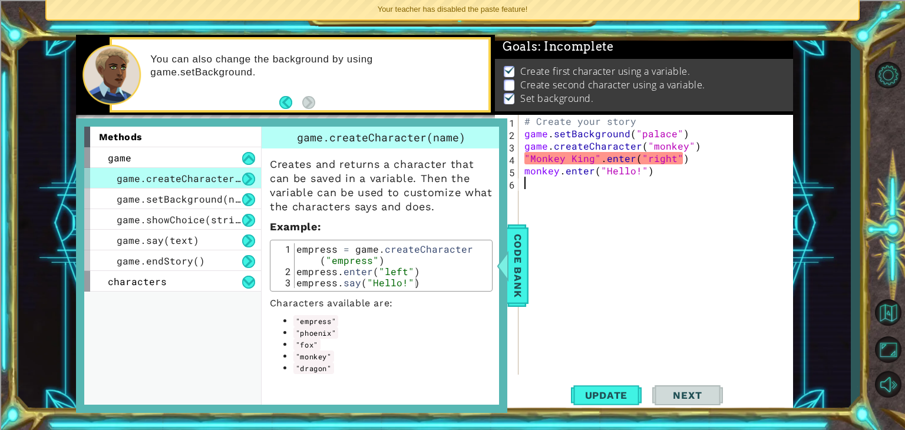
click at [565, 190] on div "# Create your story game . setBackground ( "palace" ) game . createCharacter ( …" at bounding box center [659, 257] width 274 height 284
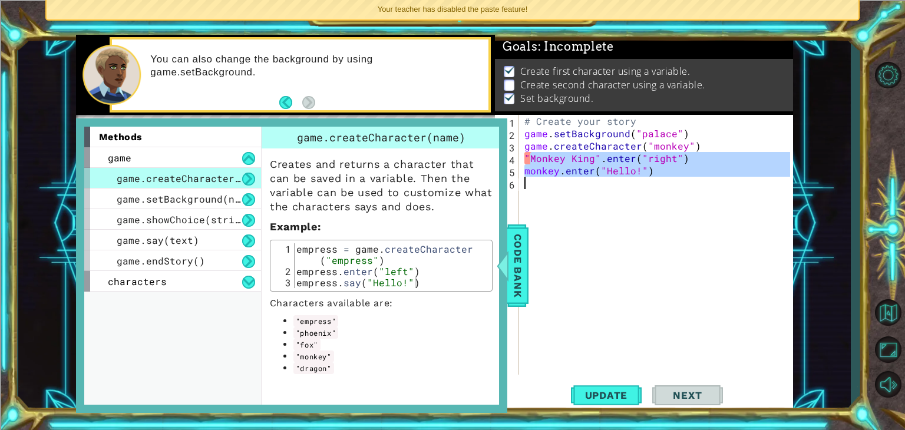
drag, startPoint x: 528, startPoint y: 158, endPoint x: 642, endPoint y: 186, distance: 117.6
click at [642, 186] on div "# Create your story game . setBackground ( "palace" ) game . createCharacter ( …" at bounding box center [659, 257] width 274 height 284
type textarea """
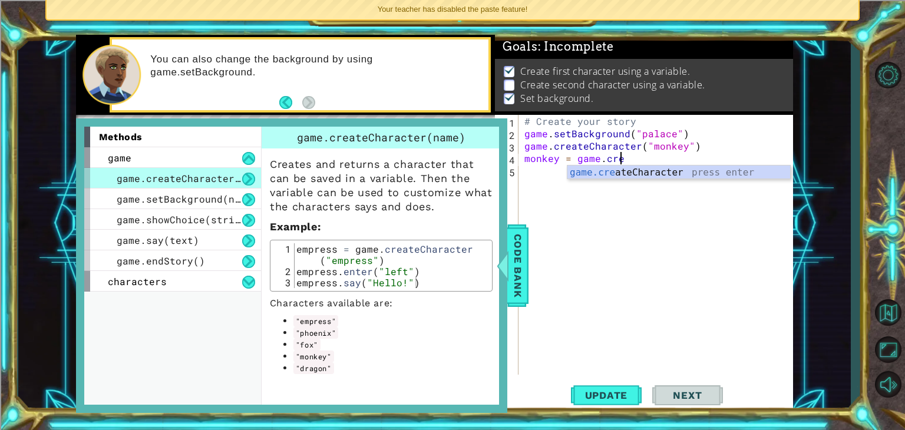
scroll to position [0, 5]
click at [643, 177] on div "game.cre ateCharacter press enter" at bounding box center [678, 187] width 223 height 42
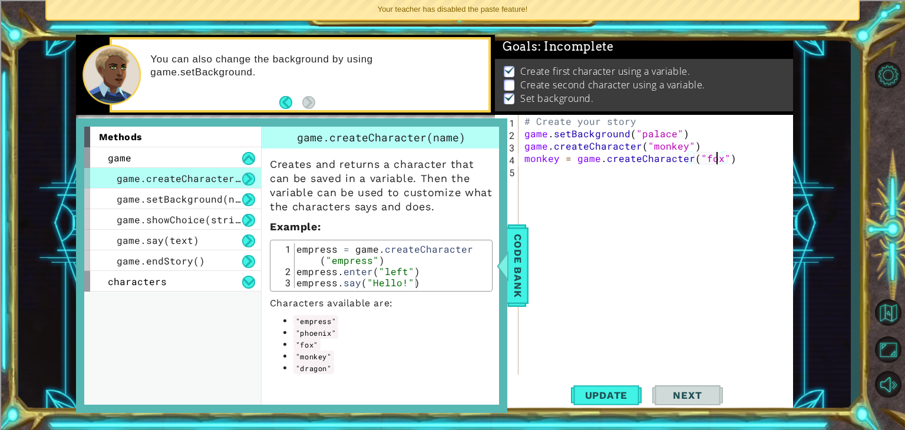
click at [719, 157] on div "# Create your story game . setBackground ( "palace" ) game . createCharacter ( …" at bounding box center [659, 257] width 274 height 284
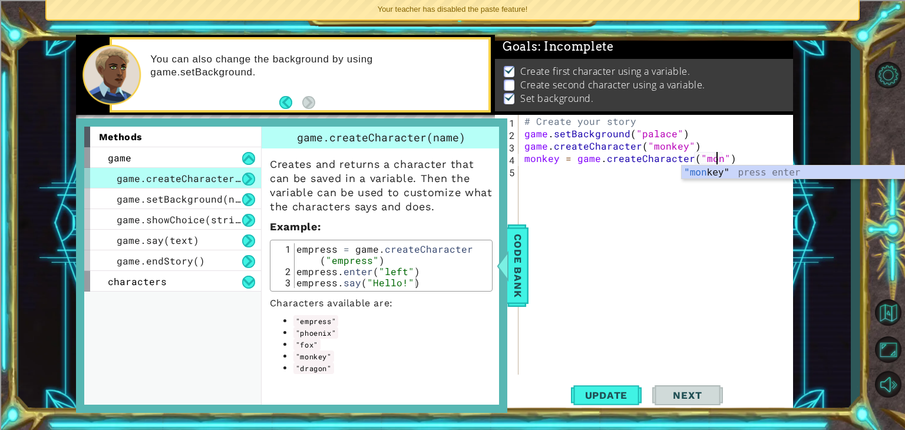
scroll to position [0, 12]
type textarea "monkey = game.createCharacter("monkey")"
click at [749, 157] on div "# Create your story game . setBackground ( "palace" ) game . createCharacter ( …" at bounding box center [659, 257] width 274 height 284
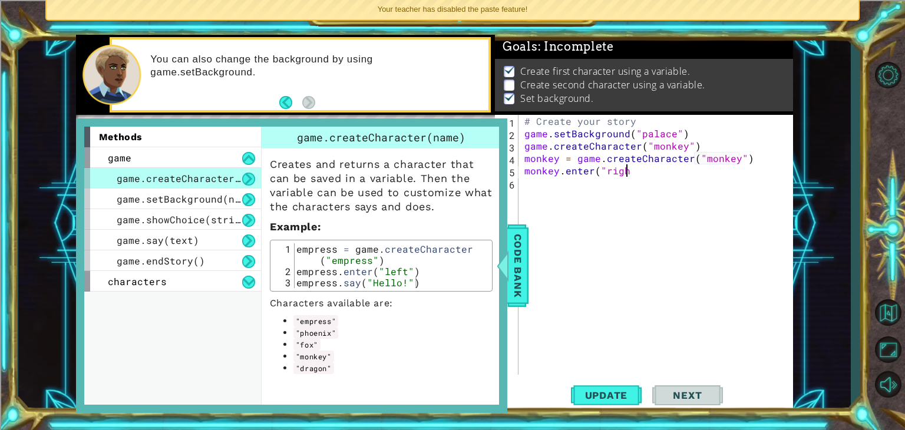
scroll to position [0, 6]
type textarea "monkey.enter("right")"
type textarea "monkey.say("Hello!")"
click at [508, 267] on div at bounding box center [502, 265] width 15 height 35
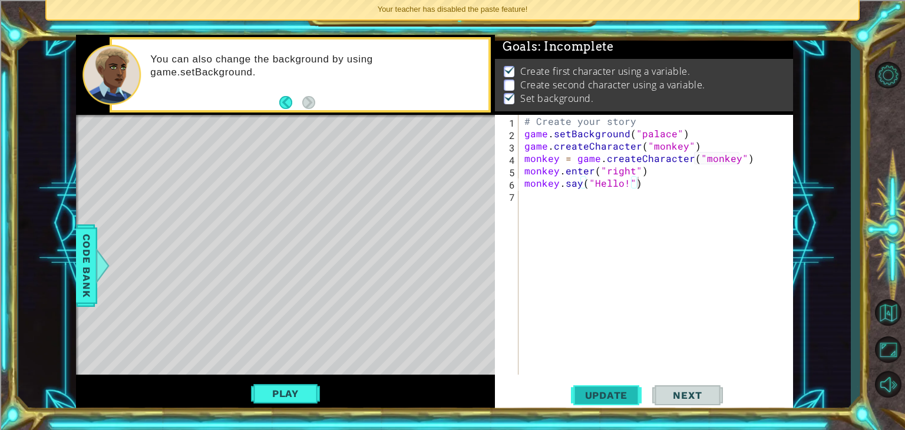
click at [600, 401] on span "Update" at bounding box center [606, 395] width 67 height 12
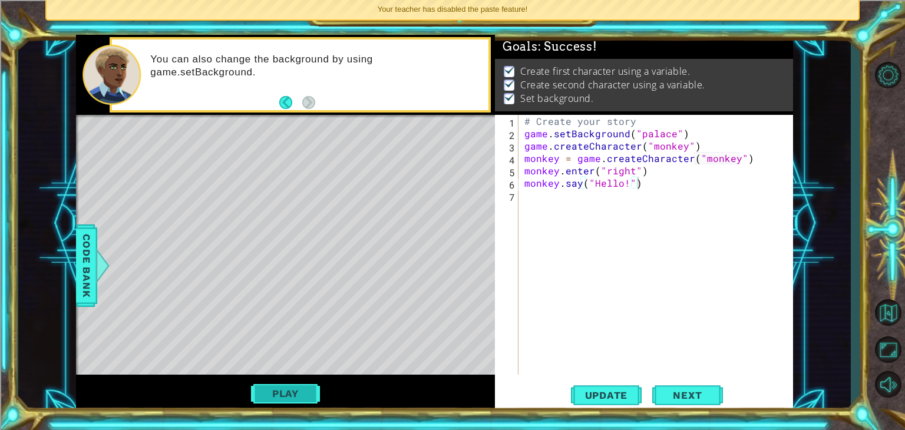
click at [268, 403] on button "Play" at bounding box center [285, 393] width 69 height 22
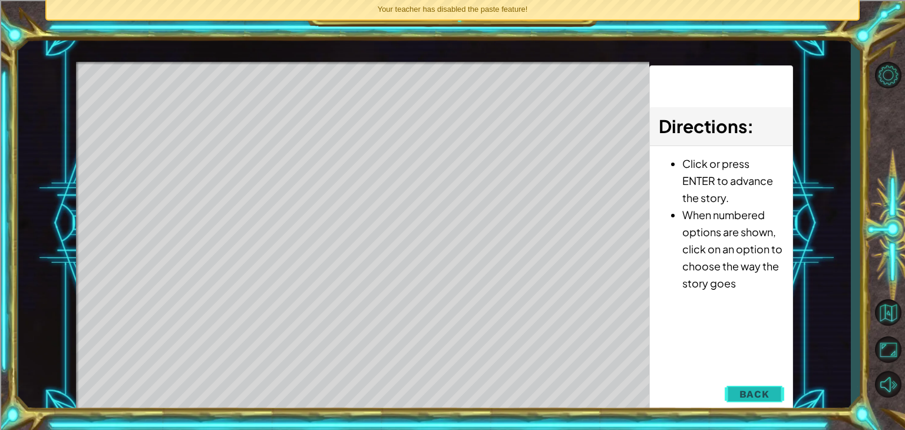
click at [759, 389] on span "Back" at bounding box center [754, 394] width 30 height 12
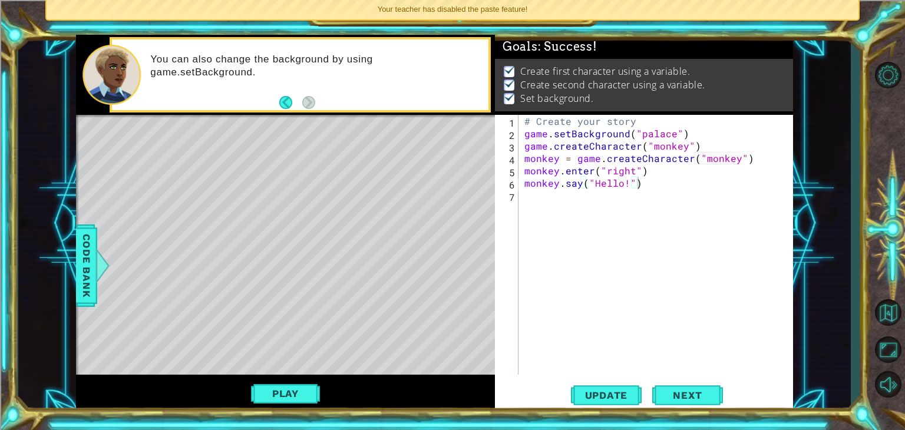
click at [641, 185] on div "# Create your story game . setBackground ( "palace" ) game . createCharacter ( …" at bounding box center [659, 257] width 274 height 284
type textarea "m"
click at [704, 394] on span "Next" at bounding box center [687, 396] width 52 height 12
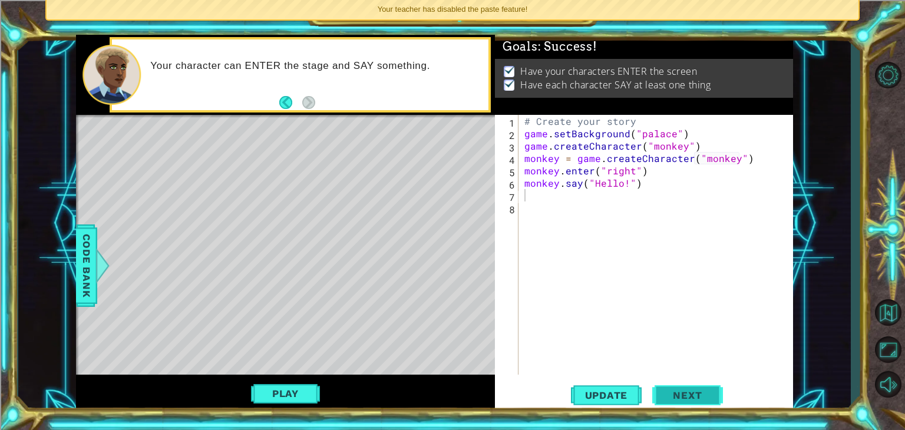
click at [671, 402] on button "Next" at bounding box center [687, 396] width 71 height 30
click at [309, 102] on button "Next" at bounding box center [308, 102] width 13 height 13
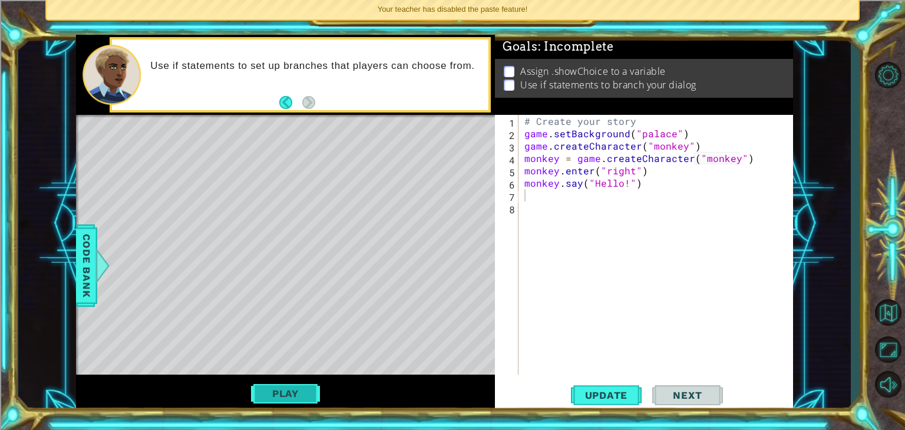
click at [280, 394] on button "Play" at bounding box center [285, 393] width 69 height 22
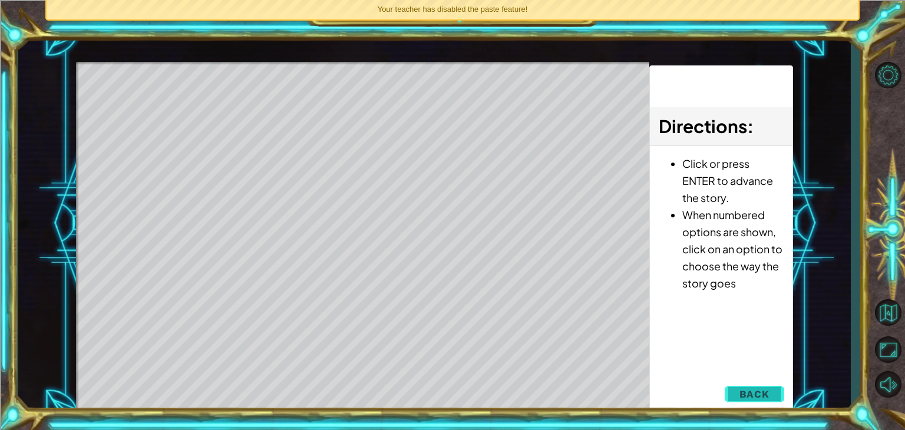
click at [728, 392] on button "Back" at bounding box center [753, 394] width 59 height 24
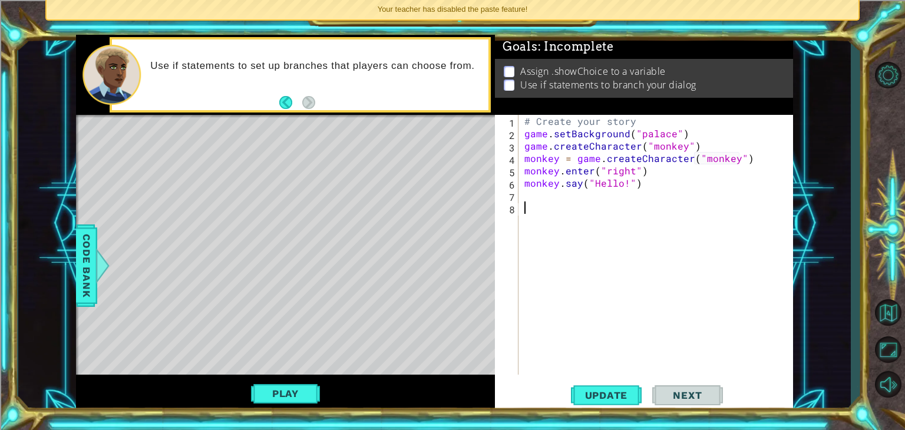
click at [529, 208] on div "# Create your story game . setBackground ( "palace" ) game . createCharacter ( …" at bounding box center [659, 257] width 274 height 284
click at [530, 197] on div "# Create your story game . setBackground ( "palace" ) game . createCharacter ( …" at bounding box center [659, 257] width 274 height 284
click at [81, 267] on span "Code Bank" at bounding box center [86, 266] width 19 height 72
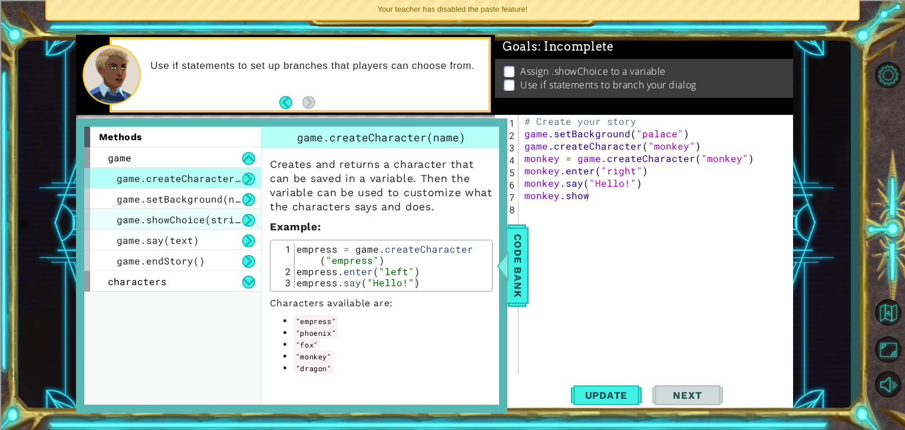
click at [178, 213] on span "game.showChoice(string1, string2)" at bounding box center [214, 219] width 194 height 12
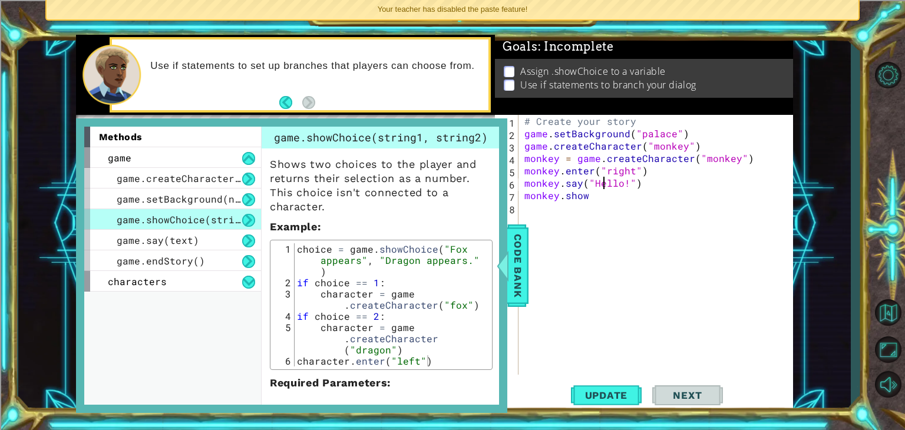
click at [601, 187] on div "# Create your story game . setBackground ( "palace" ) game . createCharacter ( …" at bounding box center [659, 257] width 274 height 284
click at [590, 200] on div "# Create your story game . setBackground ( "palace" ) game . createCharacter ( …" at bounding box center [659, 257] width 274 height 284
type textarea "monkey.showChoice("
click at [183, 173] on span "game.createCharacter(name)" at bounding box center [193, 178] width 153 height 12
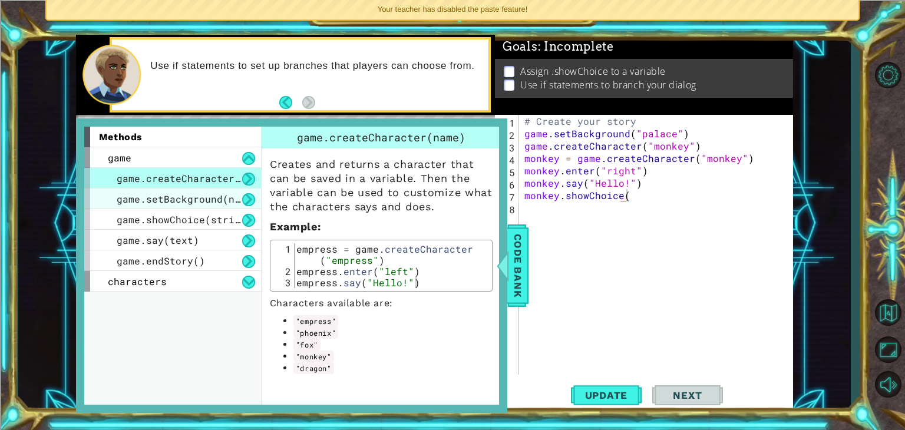
click at [183, 190] on div "game.setBackground(name)" at bounding box center [172, 198] width 177 height 21
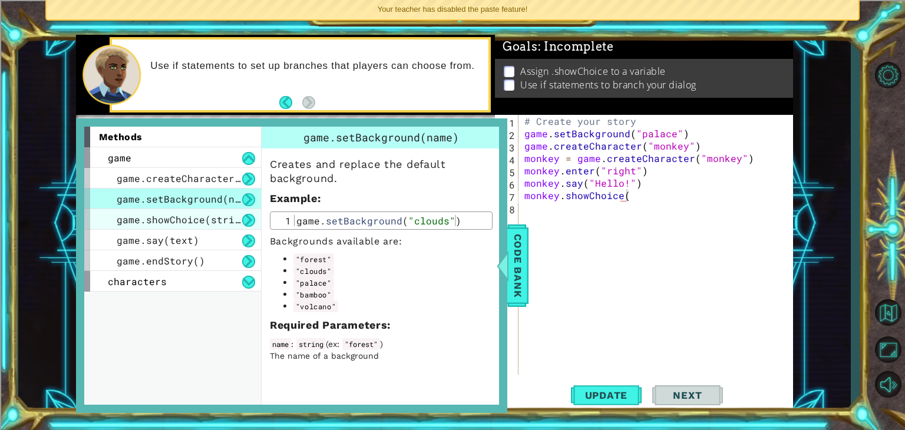
click at [171, 225] on div "game.showChoice(string1, string2)" at bounding box center [172, 219] width 177 height 21
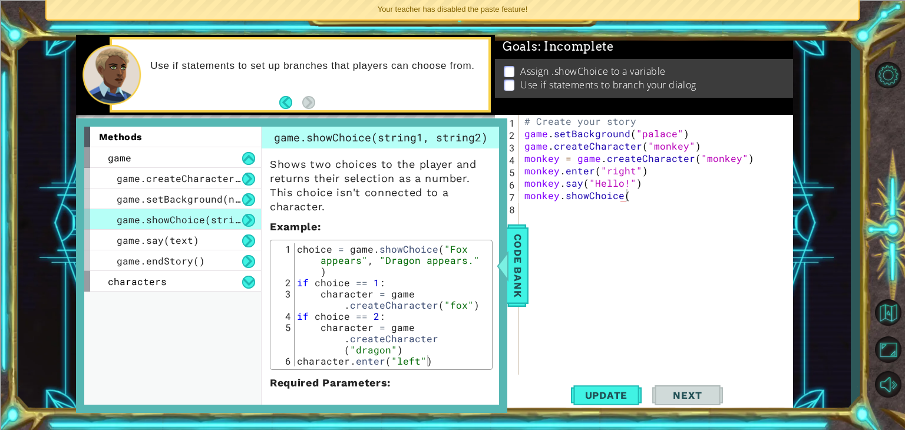
scroll to position [0, 0]
click at [627, 206] on div "# Create your story game . setBackground ( "palace" ) game . createCharacter ( …" at bounding box center [659, 257] width 274 height 284
click at [632, 197] on div "# Create your story game . setBackground ( "palace" ) game . createCharacter ( …" at bounding box center [659, 257] width 274 height 284
type textarea "monkey.showChoice("empress appears")"
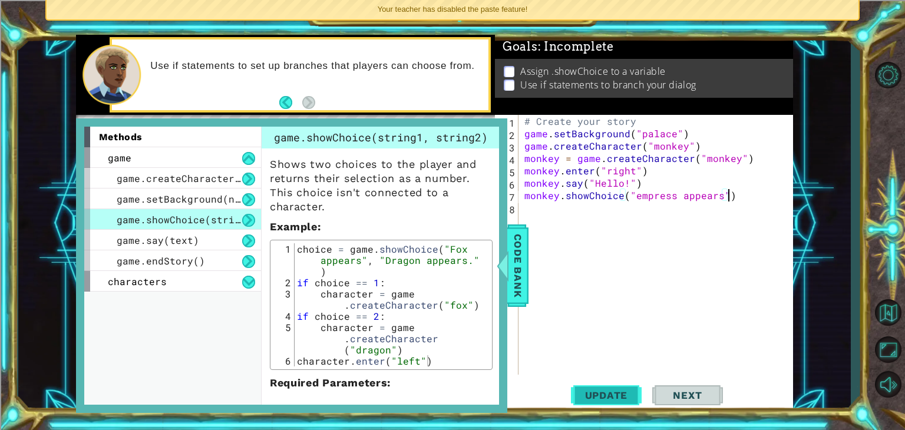
click at [589, 401] on span "Update" at bounding box center [606, 395] width 67 height 12
click at [517, 261] on span "Code Bank" at bounding box center [517, 266] width 19 height 72
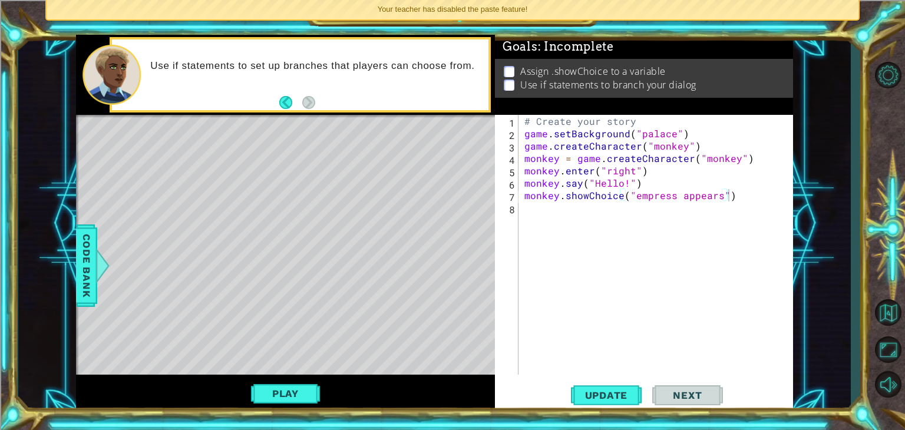
click at [267, 408] on div "Play" at bounding box center [285, 394] width 419 height 38
click at [271, 403] on button "Play" at bounding box center [285, 393] width 69 height 22
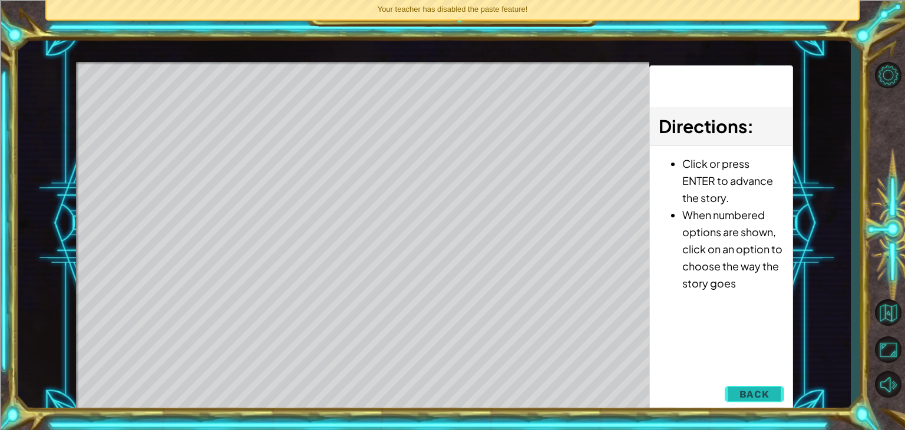
click at [750, 396] on span "Back" at bounding box center [754, 394] width 30 height 12
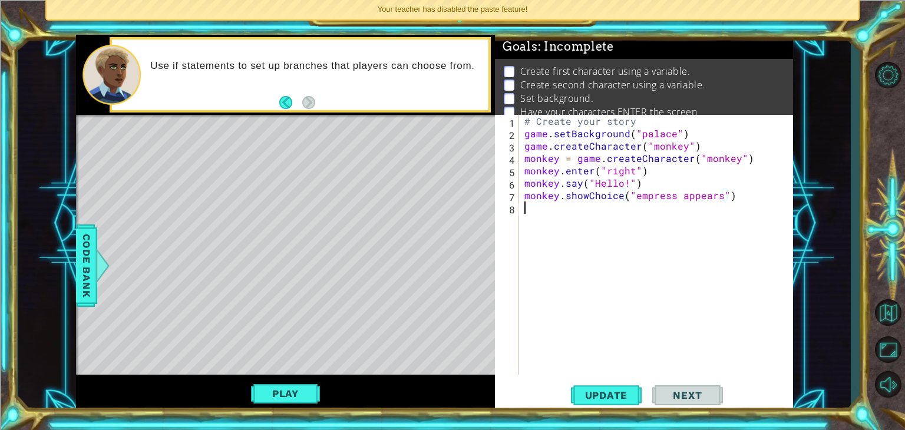
scroll to position [0, 0]
click at [588, 205] on div "# Create your story game . setBackground ( "palace" ) game . createCharacter ( …" at bounding box center [659, 257] width 274 height 284
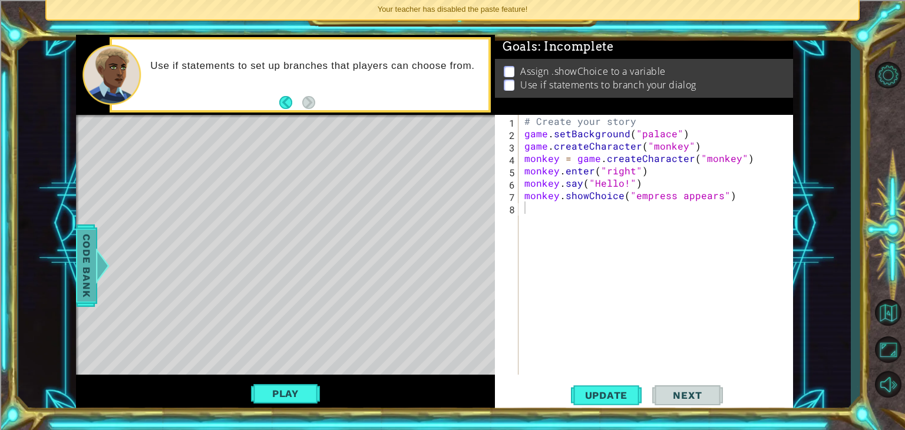
click at [101, 273] on div at bounding box center [102, 265] width 15 height 35
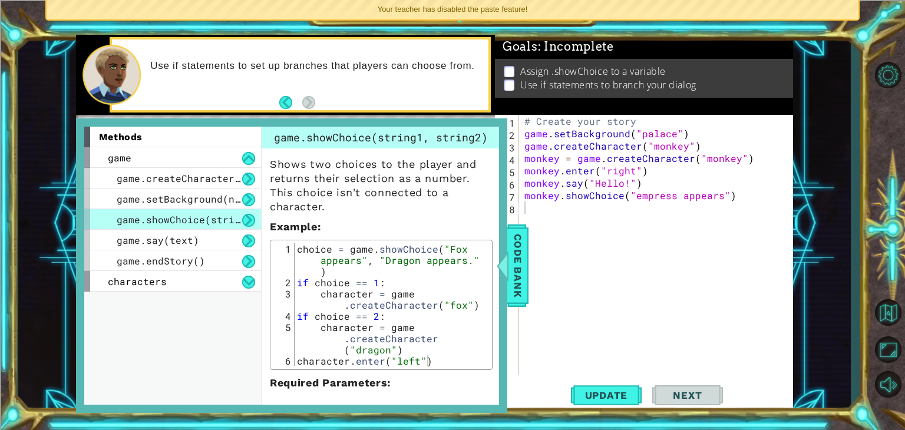
type textarea "monkey.showChoice("empress appears")"
click at [523, 195] on div "# Create your story game . setBackground ( "palace" ) game . createCharacter ( …" at bounding box center [659, 257] width 274 height 284
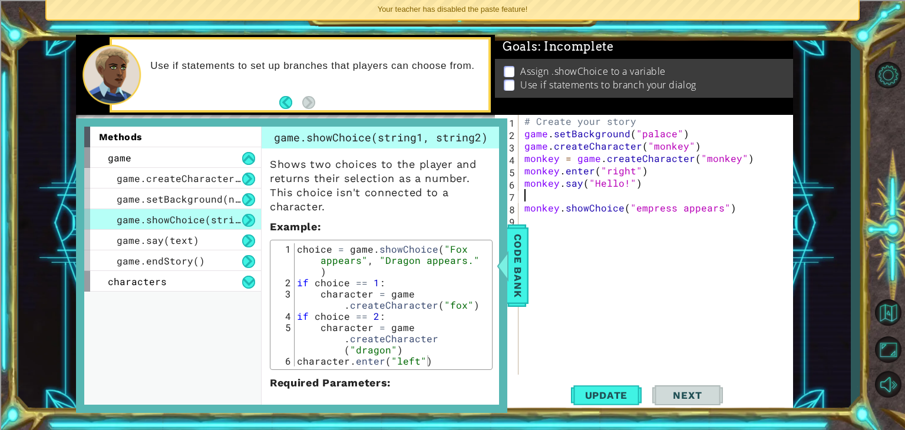
click at [522, 193] on div "# Create your story game . setBackground ( "palace" ) game . createCharacter ( …" at bounding box center [659, 257] width 274 height 284
click at [520, 188] on div "if choice 1 1 2 3 4 5 6 7 8 9 # Create your story game . setBackground ( "palac…" at bounding box center [642, 245] width 295 height 260
type textarea "if choice == 1"
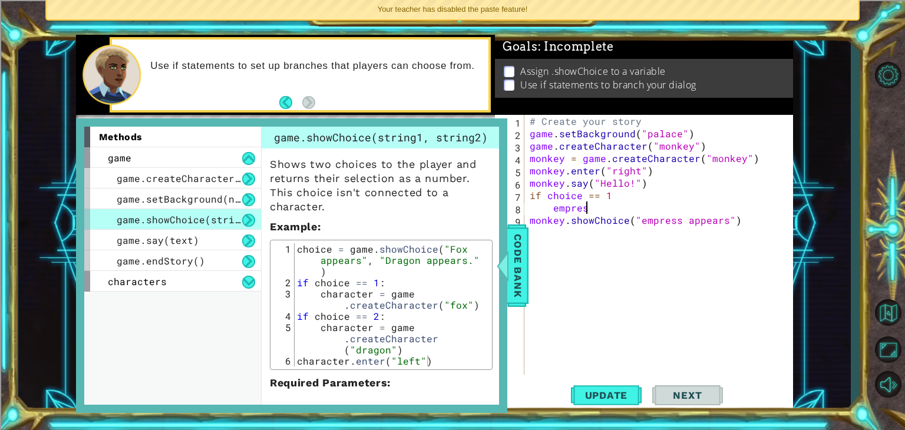
scroll to position [0, 3]
type textarea "e"
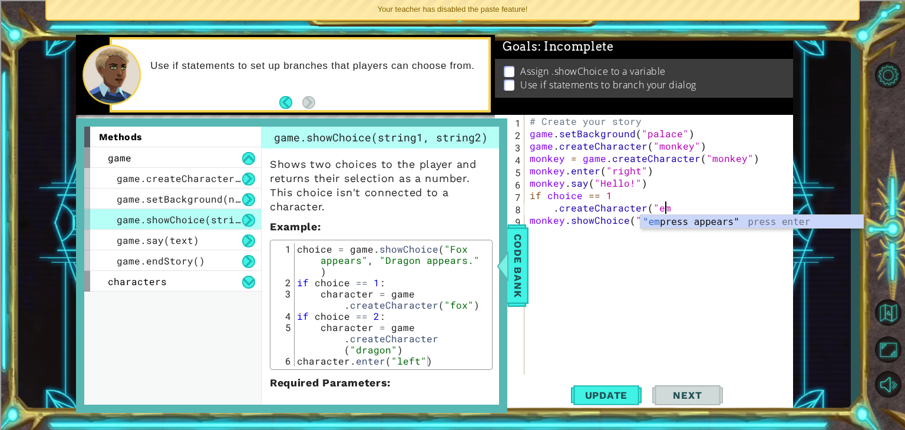
scroll to position [0, 8]
click at [691, 222] on div ""emp ress appears" press enter" at bounding box center [751, 236] width 223 height 42
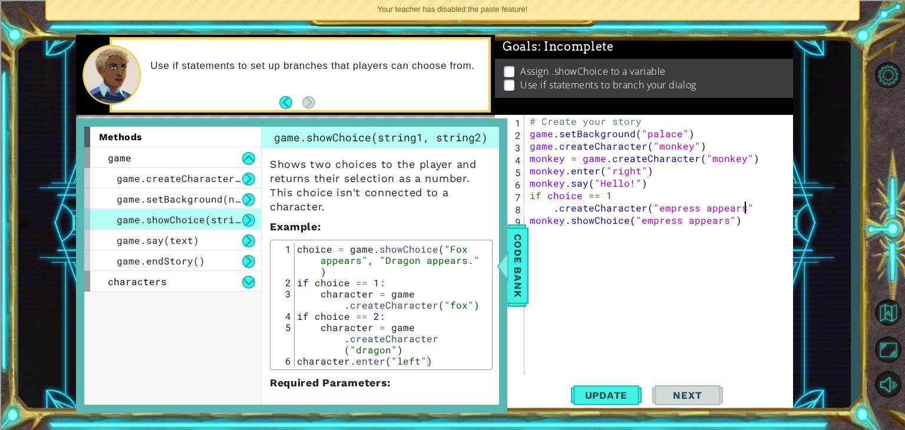
scroll to position [0, 13]
click at [513, 279] on span "Code Bank" at bounding box center [517, 266] width 19 height 72
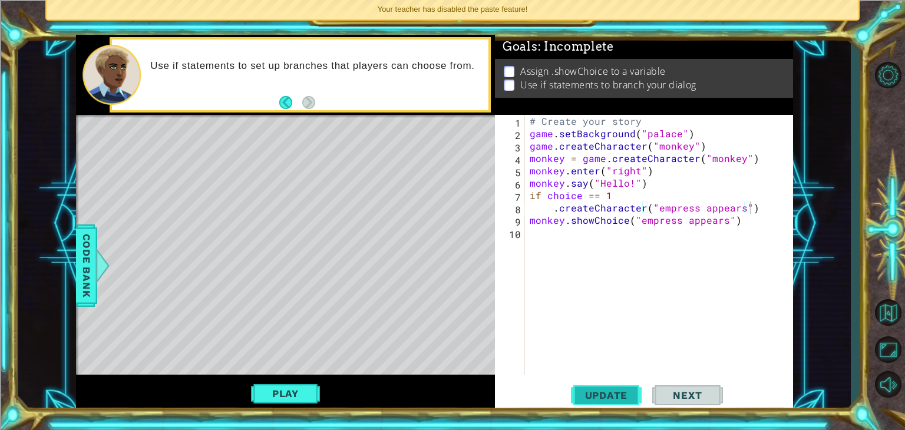
click at [603, 405] on button "Update" at bounding box center [606, 396] width 71 height 30
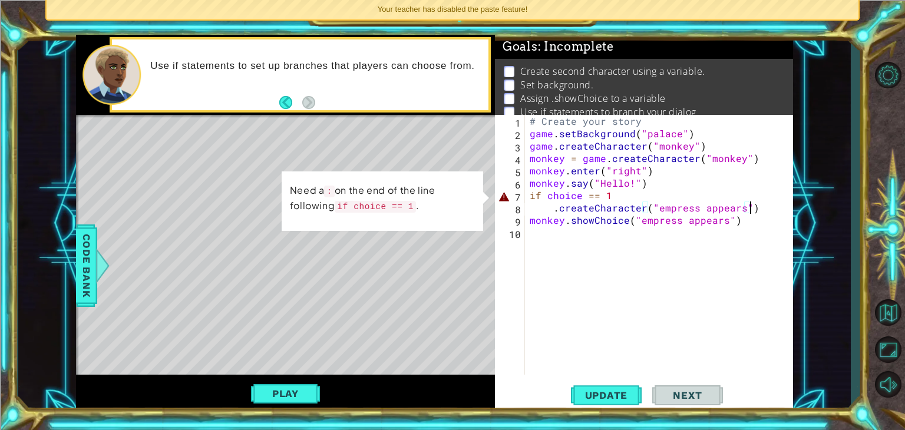
click at [631, 198] on div "# Create your story game . setBackground ( "palace" ) game . createCharacter ( …" at bounding box center [661, 257] width 269 height 284
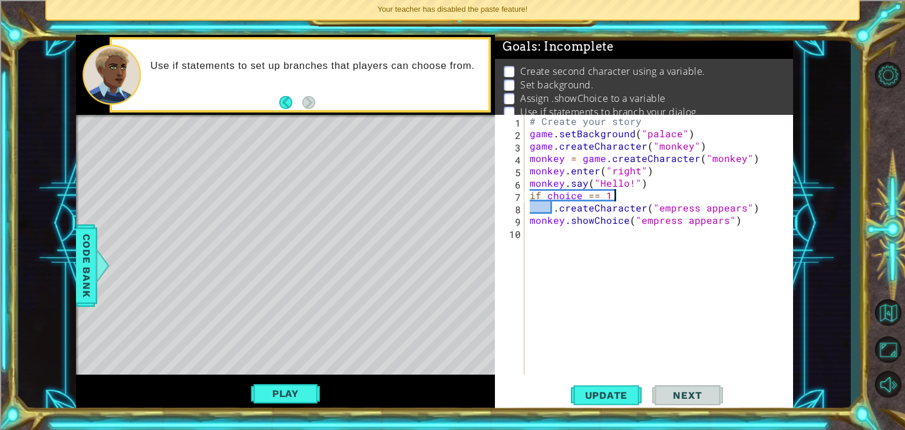
scroll to position [0, 5]
click at [587, 402] on button "Update" at bounding box center [606, 396] width 71 height 30
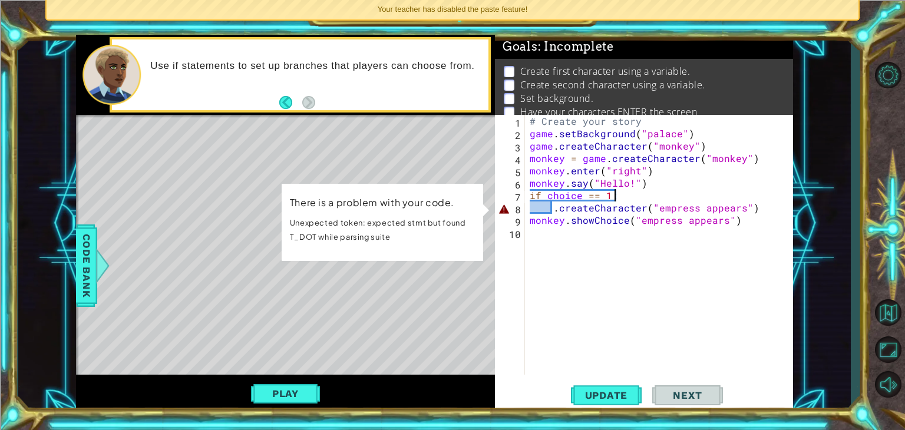
click at [557, 207] on div "# Create your story game . setBackground ( "palace" ) game . createCharacter ( …" at bounding box center [661, 257] width 269 height 284
click at [553, 209] on div "# Create your story game . setBackground ( "palace" ) game . createCharacter ( …" at bounding box center [661, 257] width 269 height 284
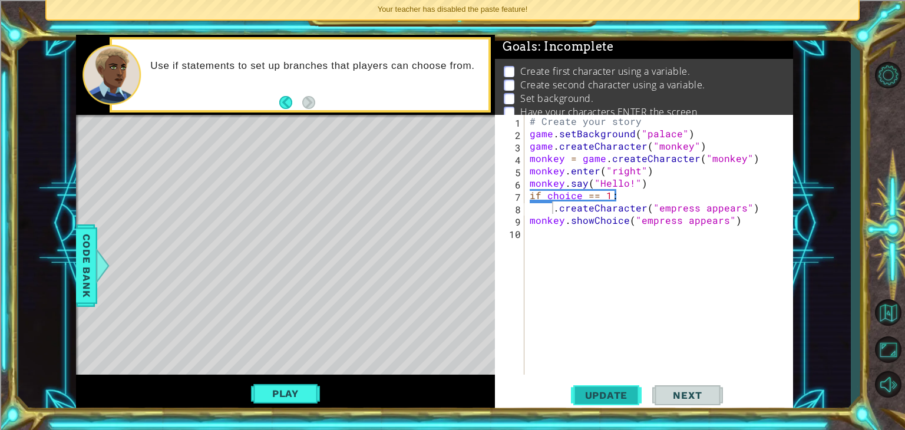
click at [614, 385] on button "Update" at bounding box center [606, 396] width 71 height 30
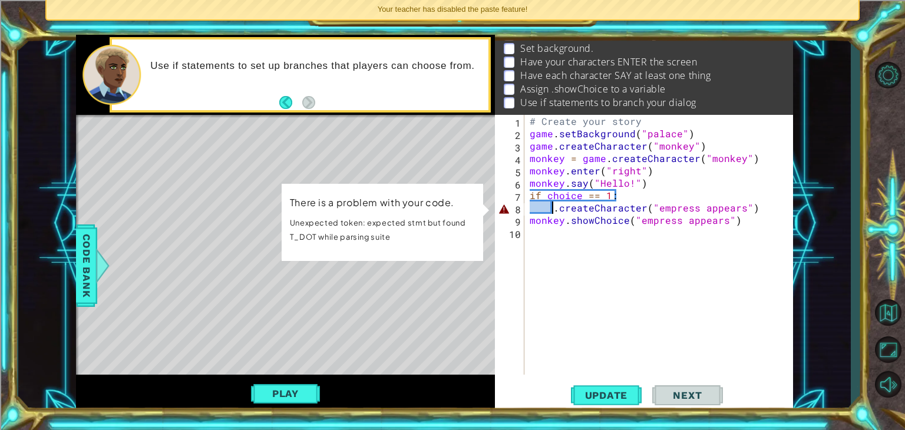
scroll to position [0, 0]
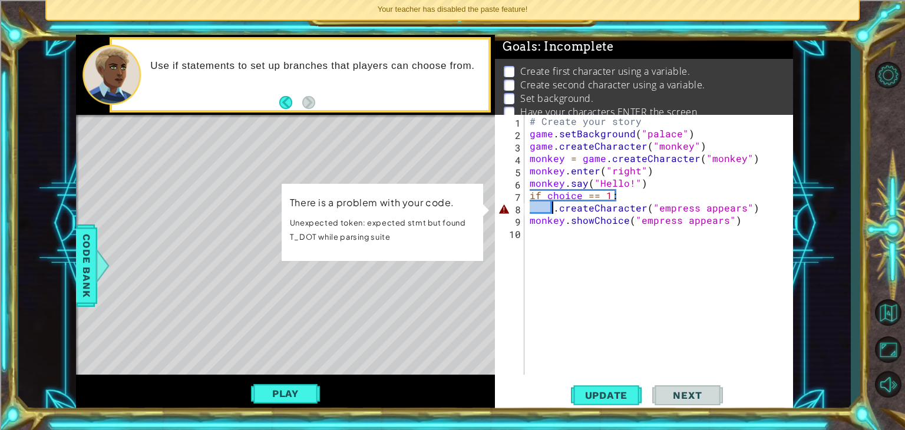
click at [68, 283] on div "1 ההההההההההההההההההההההההההההההההההההההההההההההההההההההההההההההההההההההההההההה…" at bounding box center [434, 223] width 832 height 378
click at [82, 274] on span "Code Bank" at bounding box center [86, 266] width 19 height 72
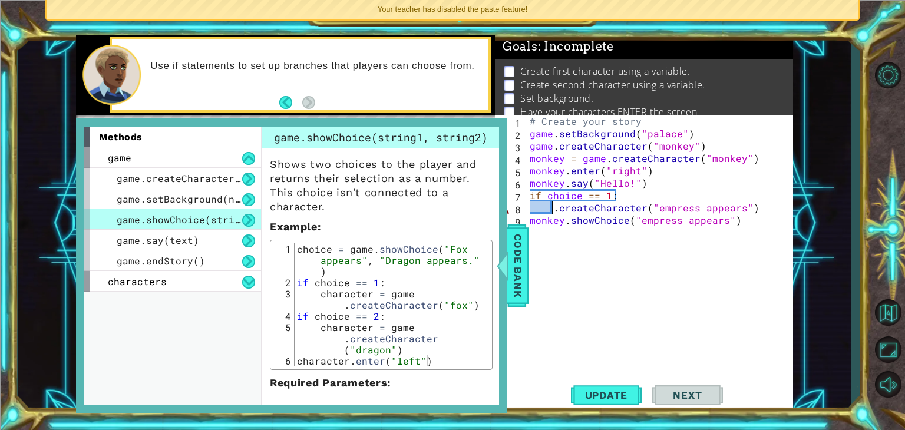
click at [551, 210] on div "# Create your story game . setBackground ( "palace" ) game . createCharacter ( …" at bounding box center [661, 257] width 269 height 284
click at [547, 207] on div "# Create your story game . setBackground ( "palace" ) game . createCharacter ( …" at bounding box center [661, 257] width 269 height 284
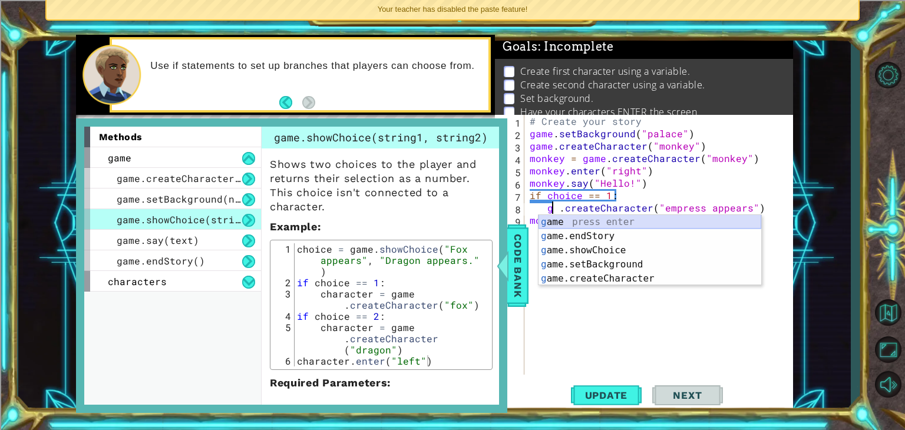
click at [584, 222] on div "g ame press enter g ame.endStory press enter g ame.showChoice press enter g ame…" at bounding box center [649, 264] width 223 height 99
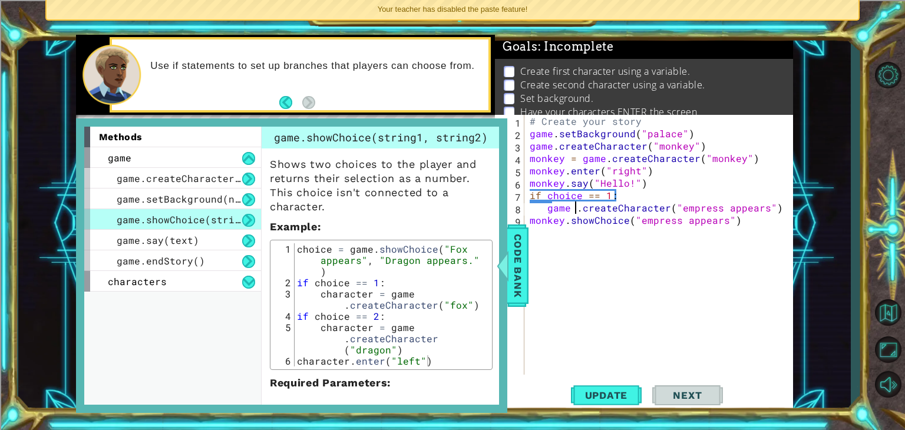
click at [577, 211] on div "# Create your story game . setBackground ( "palace" ) game . createCharacter ( …" at bounding box center [661, 257] width 269 height 284
click at [606, 397] on span "Update" at bounding box center [606, 395] width 67 height 12
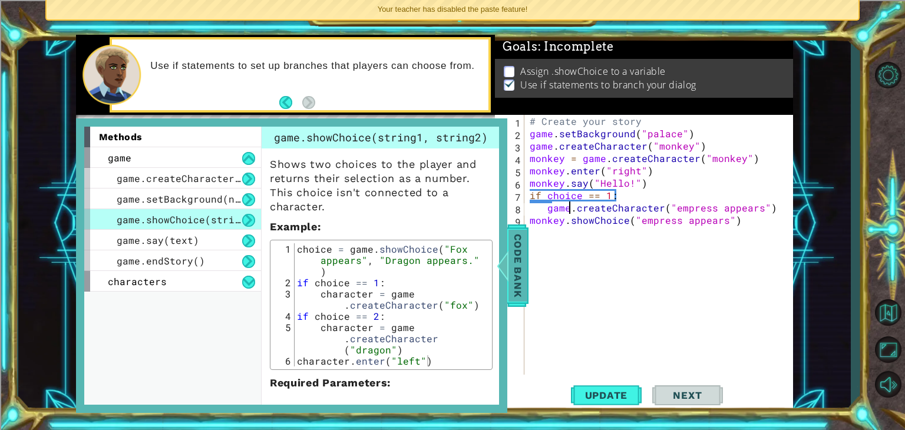
click at [518, 290] on span "Code Bank" at bounding box center [517, 266] width 19 height 72
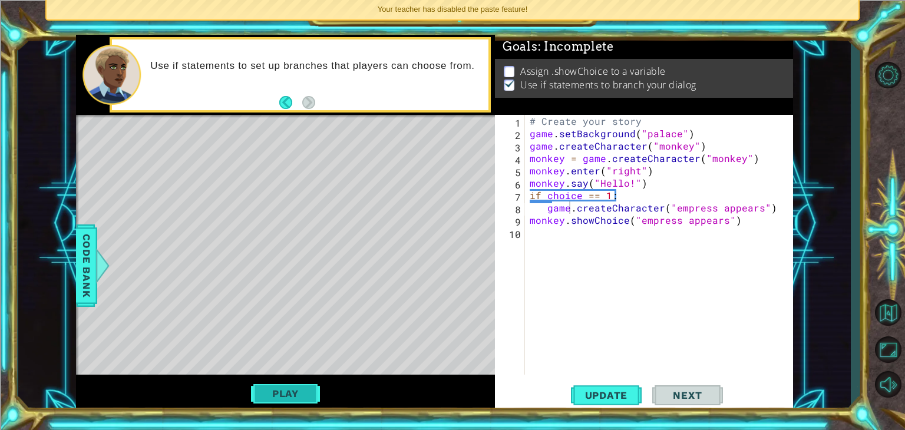
click at [280, 383] on button "Play" at bounding box center [285, 393] width 69 height 22
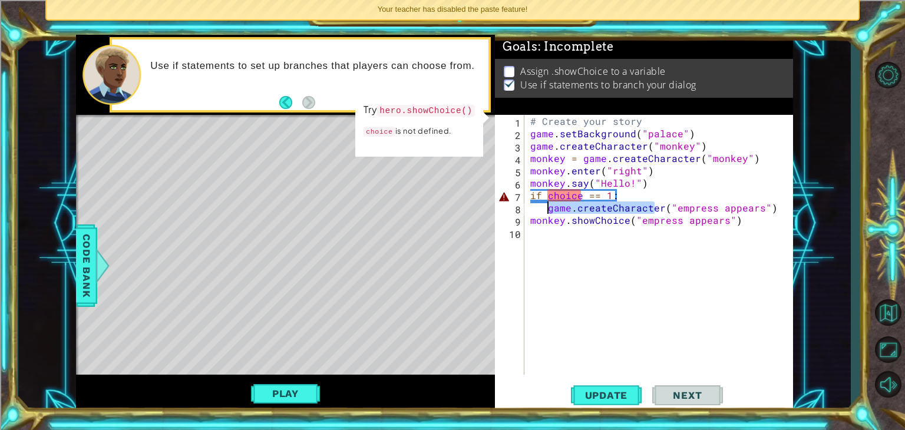
drag, startPoint x: 657, startPoint y: 210, endPoint x: 547, endPoint y: 211, distance: 110.7
click at [547, 211] on div "# Create your story game . setBackground ( "palace" ) game . createCharacter ( …" at bounding box center [662, 257] width 268 height 284
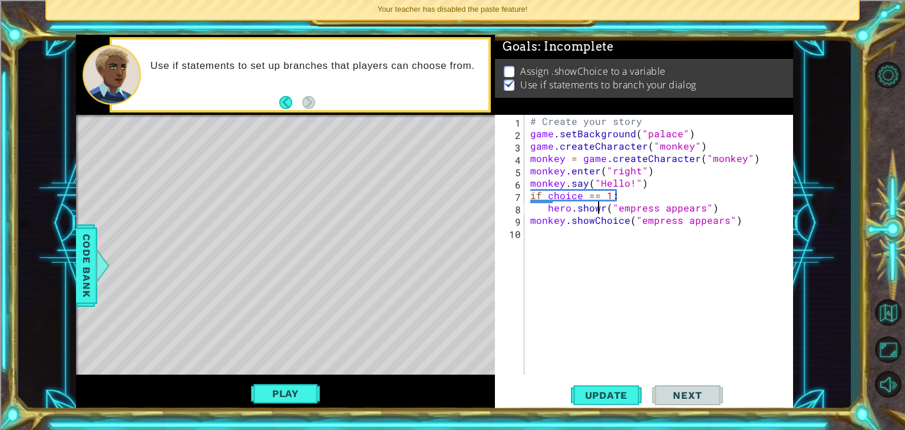
scroll to position [0, 4]
click at [600, 210] on div "# Create your story game . setBackground ( "palace" ) game . createCharacter ( …" at bounding box center [662, 257] width 268 height 284
click at [601, 210] on div "# Create your story game . setBackground ( "palace" ) game . createCharacter ( …" at bounding box center [662, 257] width 268 height 284
click at [607, 210] on div "# Create your story game . setBackground ( "palace" ) game . createCharacter ( …" at bounding box center [662, 257] width 268 height 284
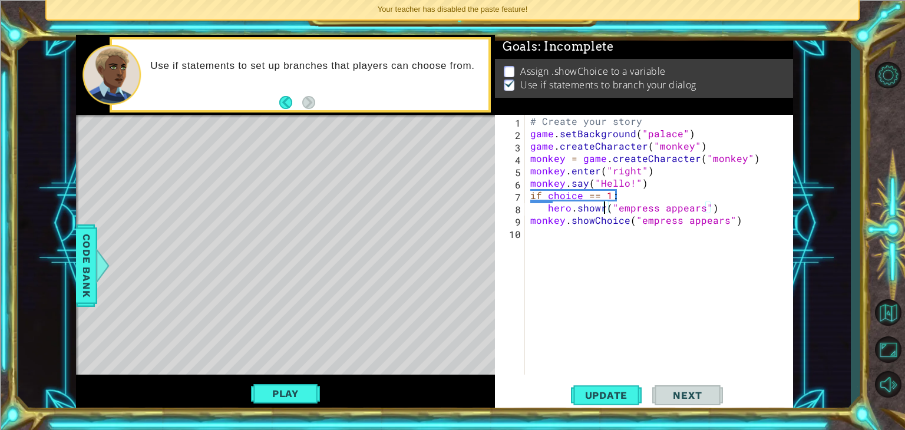
click at [603, 210] on div "# Create your story game . setBackground ( "palace" ) game . createCharacter ( …" at bounding box center [662, 257] width 268 height 284
click at [607, 392] on span "Update" at bounding box center [606, 395] width 67 height 12
click at [274, 388] on button "Play" at bounding box center [285, 393] width 69 height 22
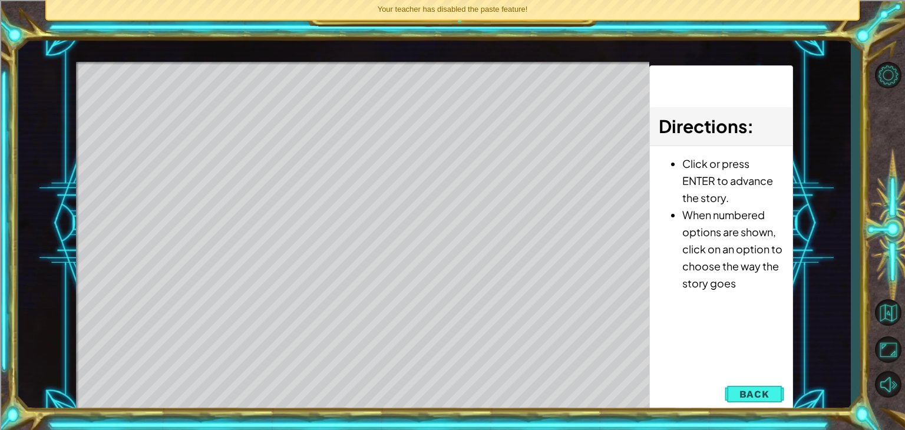
click at [577, 270] on div "Level Map" at bounding box center [348, 235] width 544 height 347
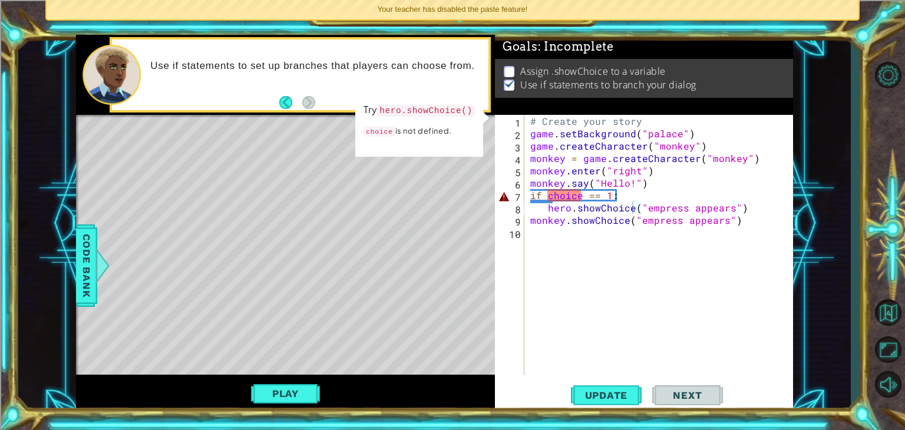
type textarea "if choice == 1:"
click at [622, 196] on div "# Create your story game . setBackground ( "palace" ) game . createCharacter ( …" at bounding box center [662, 257] width 268 height 284
click at [577, 196] on div "# Create your story game . setBackground ( "palace" ) game . createCharacter ( …" at bounding box center [662, 257] width 268 height 284
click at [581, 196] on div "# Create your story game . setBackground ( "palace" ) game . createCharacter ( …" at bounding box center [662, 257] width 268 height 284
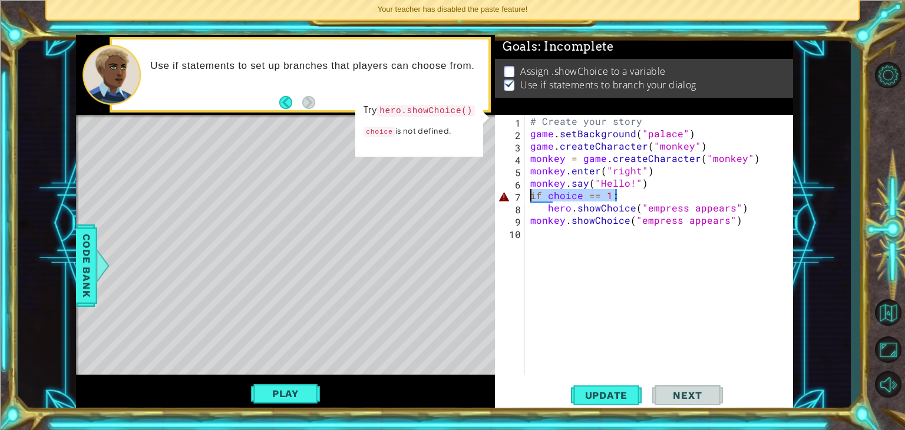
drag, startPoint x: 624, startPoint y: 199, endPoint x: 523, endPoint y: 194, distance: 101.4
click at [523, 194] on div "if choice == 1: 1 2 3 4 5 6 7 8 9 10 # Create your story game . setBackground (…" at bounding box center [642, 245] width 295 height 260
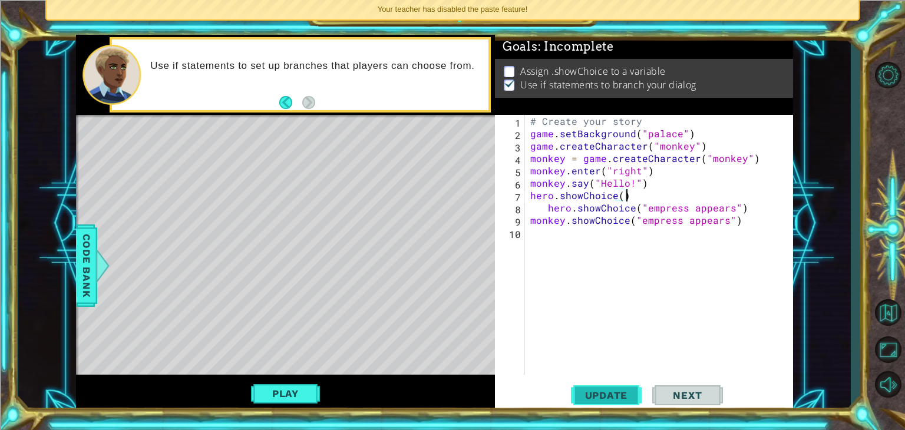
click at [619, 395] on span "Update" at bounding box center [606, 395] width 67 height 12
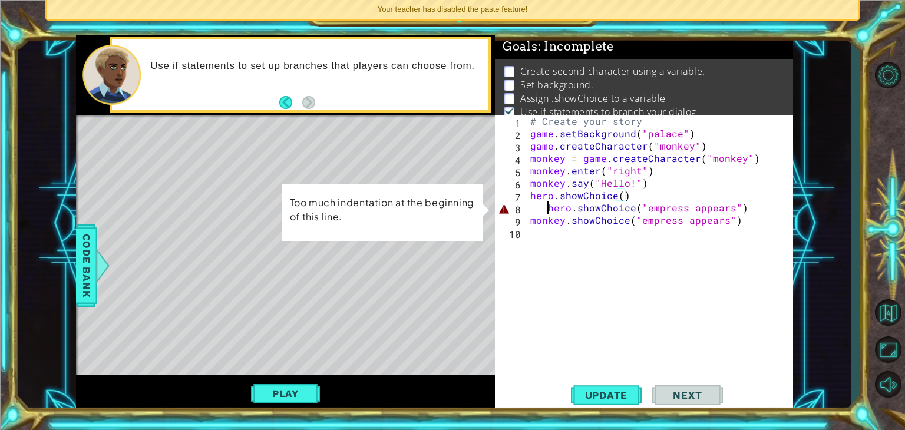
click at [548, 209] on div "# Create your story game . setBackground ( "palace" ) game . createCharacter ( …" at bounding box center [662, 257] width 268 height 284
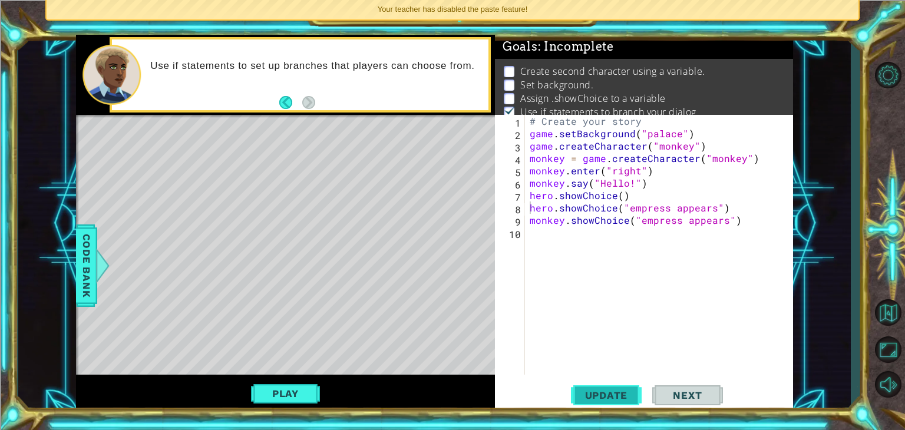
click at [604, 399] on span "Update" at bounding box center [606, 395] width 67 height 12
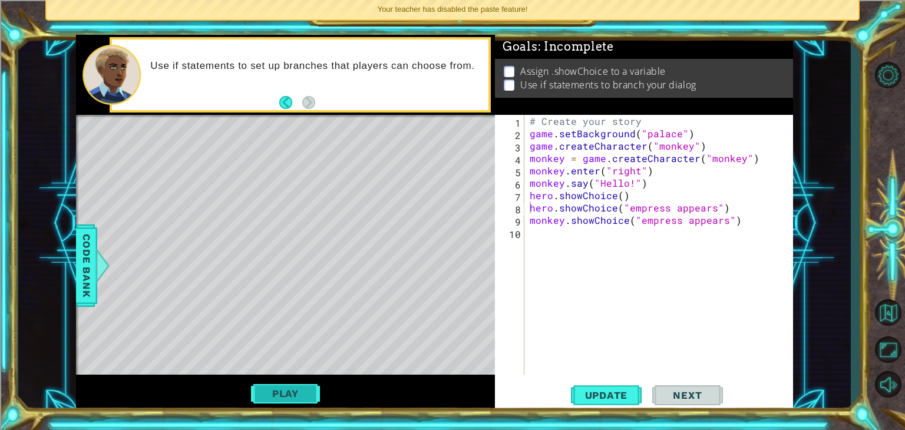
click at [280, 395] on button "Play" at bounding box center [285, 393] width 69 height 22
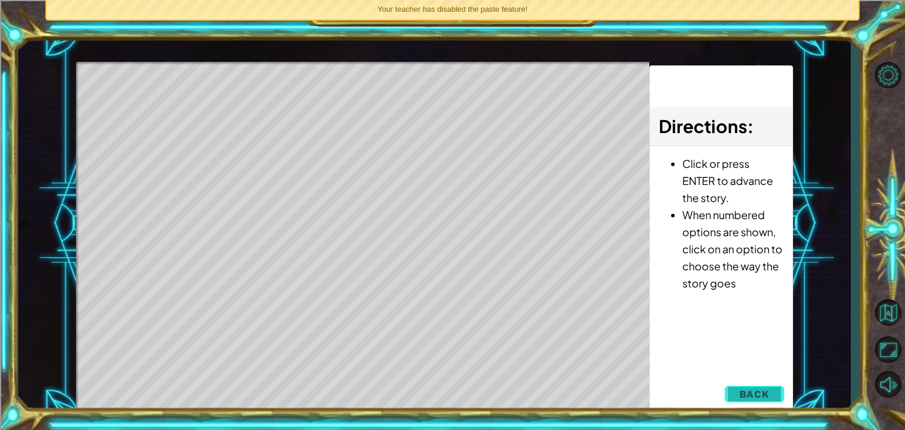
click at [765, 388] on span "Back" at bounding box center [754, 394] width 30 height 12
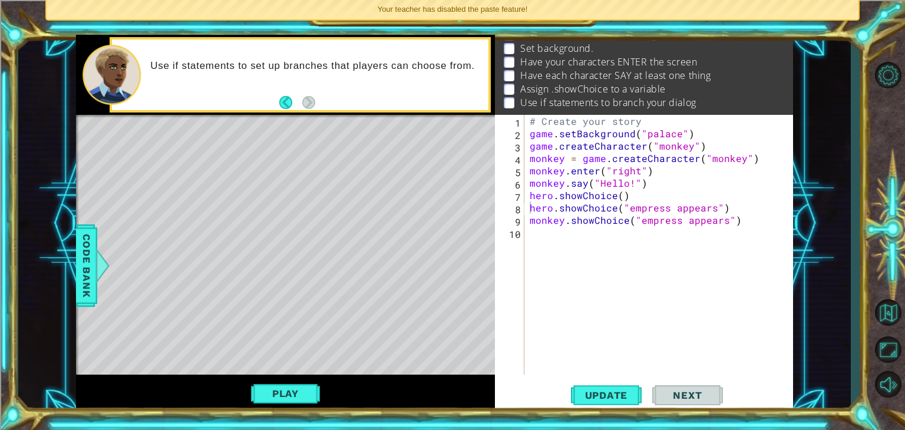
scroll to position [0, 0]
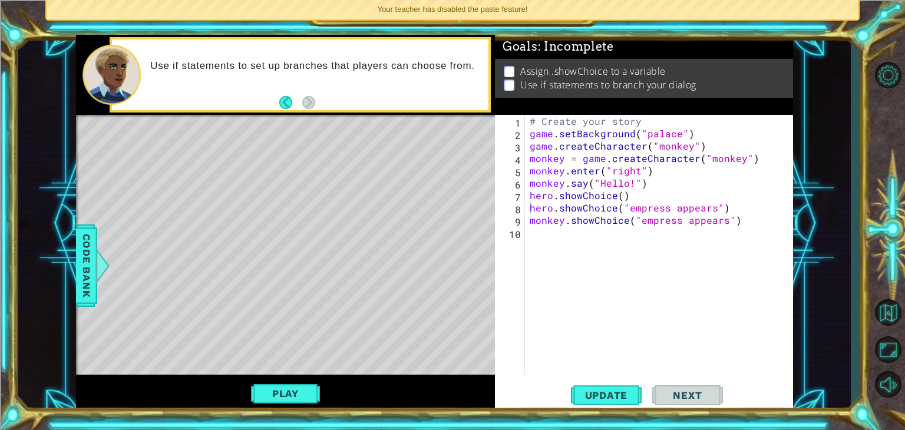
click at [531, 213] on div "# Create your story game . setBackground ( "palace" ) game . createCharacter ( …" at bounding box center [661, 257] width 269 height 284
drag, startPoint x: 629, startPoint y: 200, endPoint x: 520, endPoint y: 202, distance: 109.0
click at [520, 202] on div "hero.showChoice("empress appears") 1 2 3 4 5 6 7 8 9 10 # Create your story gam…" at bounding box center [642, 245] width 295 height 260
drag, startPoint x: 526, startPoint y: 194, endPoint x: 595, endPoint y: 193, distance: 68.9
click at [595, 193] on div "hero.showChoice() hero.showChoice("empress appears") 1 2 3 4 5 6 7 8 9 10 # Cre…" at bounding box center [642, 245] width 295 height 260
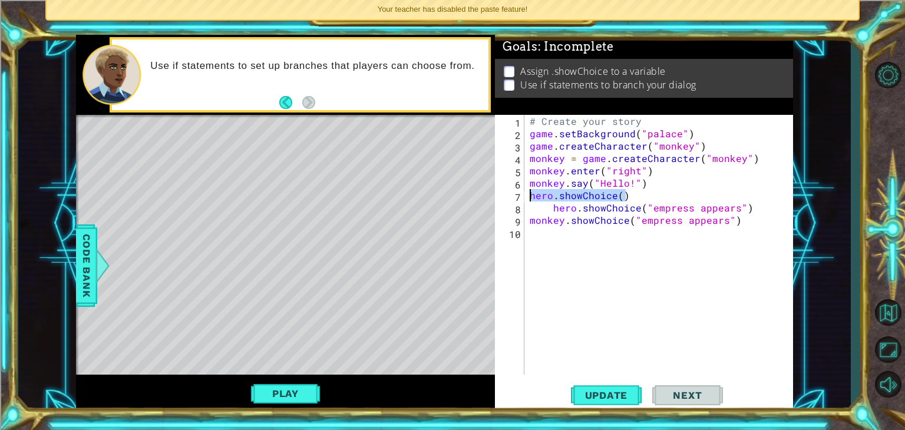
drag, startPoint x: 630, startPoint y: 200, endPoint x: 516, endPoint y: 197, distance: 113.7
click at [516, 197] on div "hero.showChoice("empress appears") 1 2 3 4 5 6 7 8 9 10 # Create your story gam…" at bounding box center [642, 245] width 295 height 260
type textarea "hero.showChoice()"
click at [597, 408] on button "Update" at bounding box center [606, 396] width 71 height 30
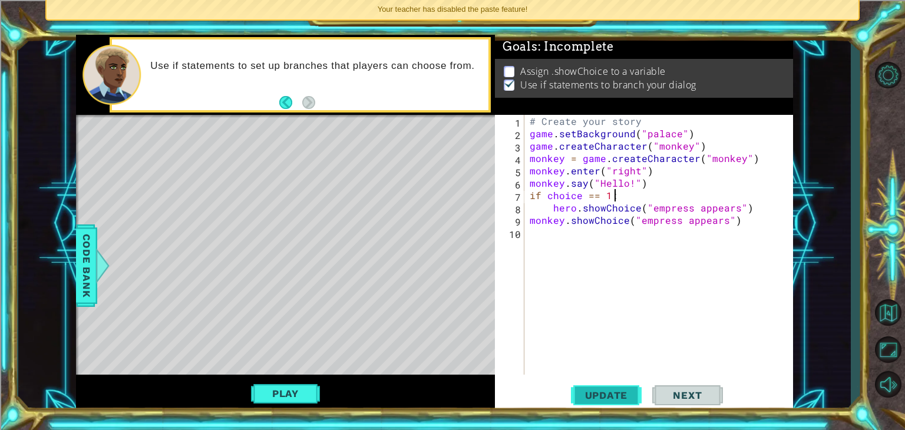
click at [591, 389] on span "Update" at bounding box center [606, 395] width 67 height 12
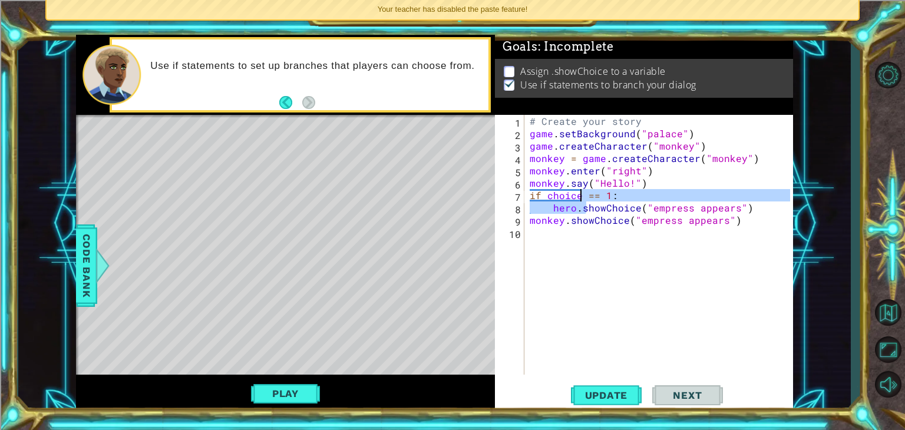
drag, startPoint x: 584, startPoint y: 202, endPoint x: 582, endPoint y: 195, distance: 7.5
click at [582, 195] on div "# Create your story game . setBackground ( "palace" ) game . createCharacter ( …" at bounding box center [661, 257] width 269 height 284
click at [574, 193] on div "# Create your story game . setBackground ( "palace" ) game . createCharacter ( …" at bounding box center [661, 257] width 269 height 284
click at [582, 194] on div "# Create your story game . setBackground ( "palace" ) game . createCharacter ( …" at bounding box center [661, 257] width 269 height 284
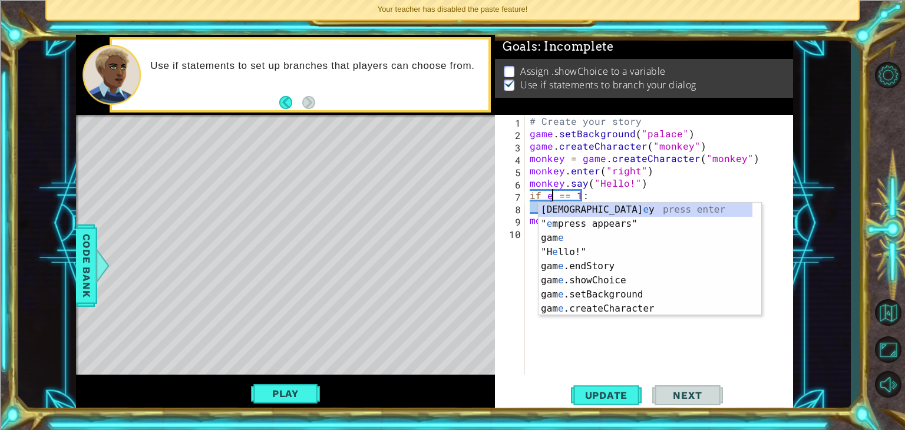
scroll to position [0, 2]
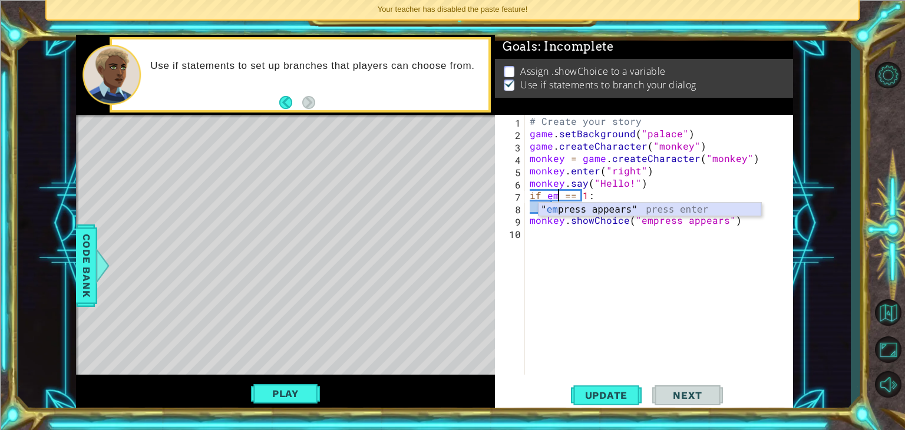
click at [617, 210] on div "" em press appears" press enter" at bounding box center [649, 224] width 223 height 42
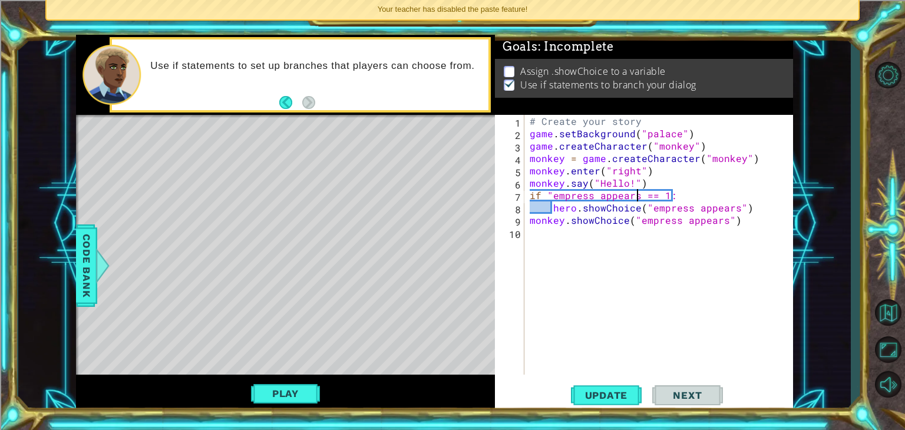
scroll to position [0, 7]
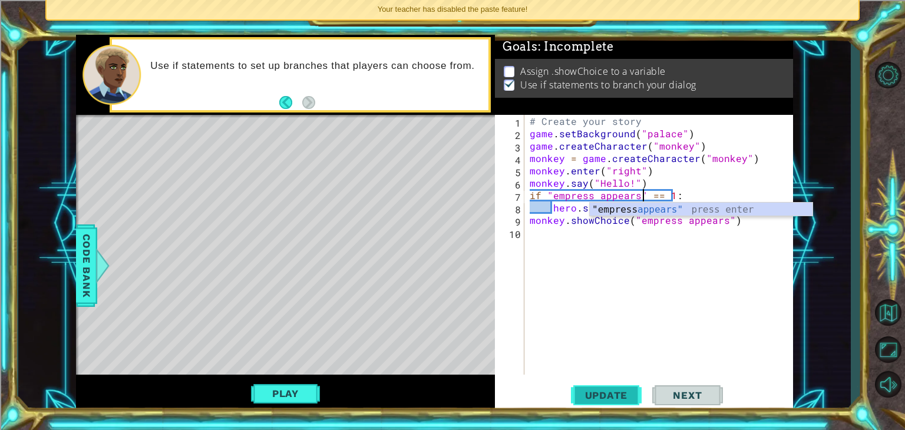
click at [601, 393] on span "Update" at bounding box center [606, 395] width 67 height 12
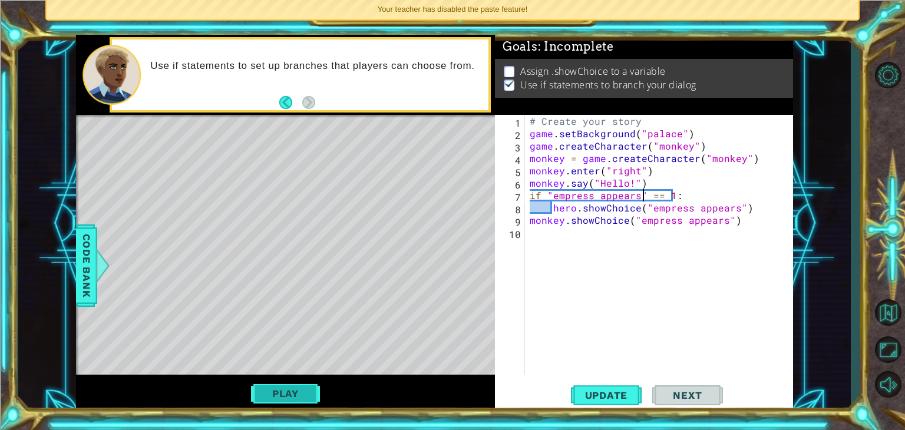
click at [284, 391] on button "Play" at bounding box center [285, 393] width 69 height 22
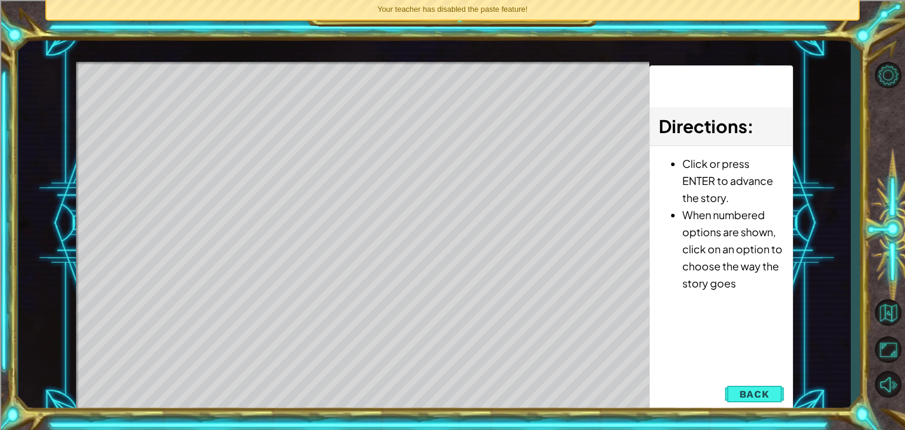
click at [487, 312] on div "Level Map" at bounding box center [348, 235] width 544 height 347
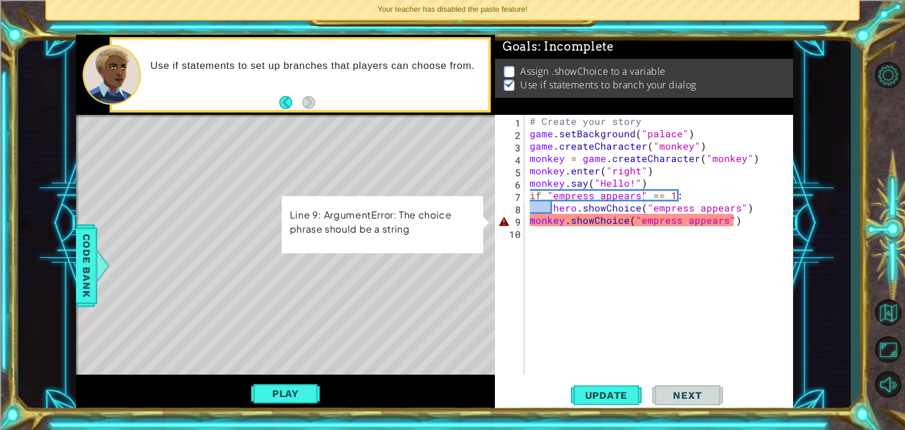
type textarea "monkey.showChoice("empress appears")"
click at [529, 219] on div "# Create your story game . setBackground ( "palace" ) game . createCharacter ( …" at bounding box center [661, 257] width 269 height 284
drag, startPoint x: 747, startPoint y: 220, endPoint x: 525, endPoint y: 220, distance: 221.5
click at [525, 220] on div "monkey.showChoice("empress appears") 1 2 3 4 5 6 7 8 9 10 # Create your story g…" at bounding box center [642, 245] width 295 height 260
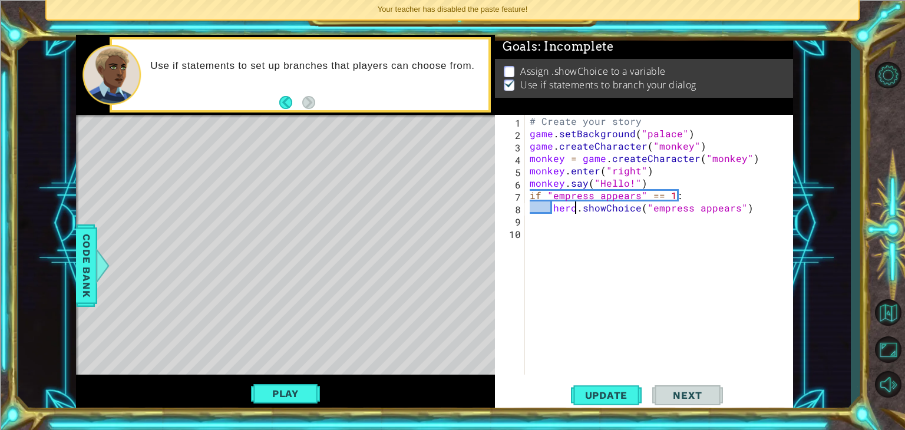
click at [573, 208] on div "# Create your story game . setBackground ( "palace" ) game . createCharacter ( …" at bounding box center [661, 257] width 269 height 284
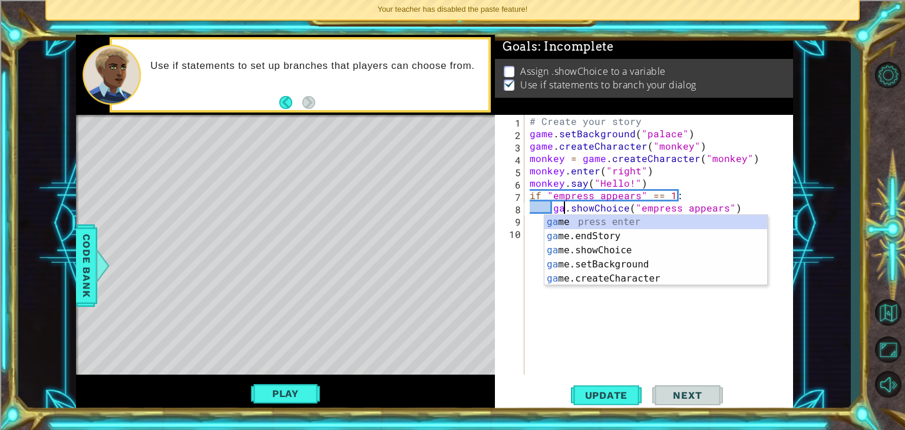
scroll to position [0, 2]
type textarea "game.showChoice("empress appears")"
click at [611, 392] on span "Update" at bounding box center [606, 395] width 67 height 12
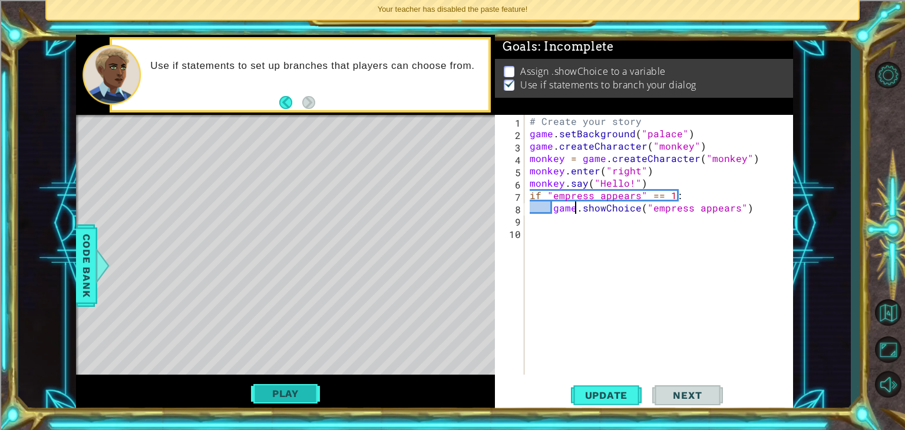
click at [293, 403] on button "Play" at bounding box center [285, 393] width 69 height 22
click at [557, 222] on div "# Create your story game . setBackground ( "palace" ) game . createCharacter ( …" at bounding box center [661, 257] width 269 height 284
click at [565, 216] on div "# Create your story game . setBackground ( "palace" ) game . createCharacter ( …" at bounding box center [661, 257] width 269 height 284
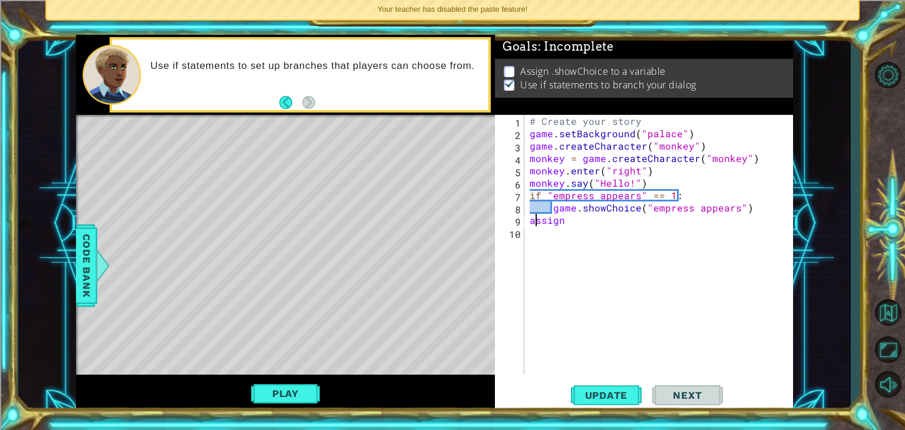
click at [535, 225] on div "# Create your story game . setBackground ( "palace" ) game . createCharacter ( …" at bounding box center [661, 257] width 269 height 284
click at [564, 224] on div "# Create your story game . setBackground ( "palace" ) game . createCharacter ( …" at bounding box center [661, 257] width 269 height 284
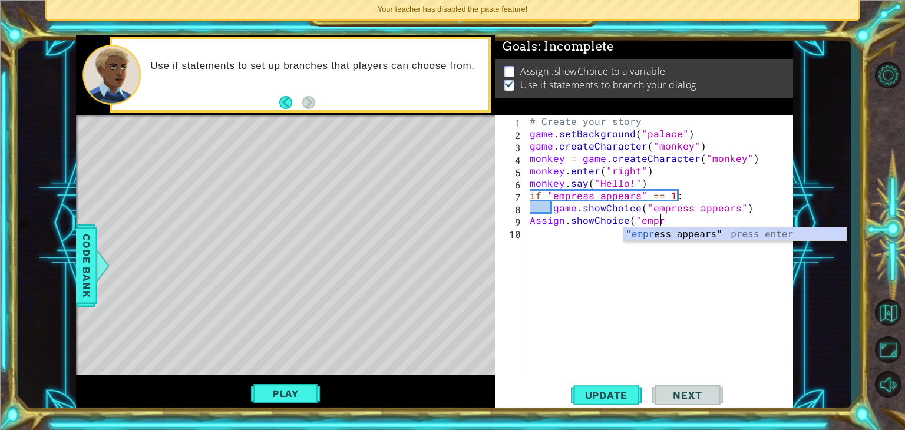
scroll to position [0, 7]
click at [660, 237] on div ""empre ss appears" press enter" at bounding box center [734, 248] width 223 height 42
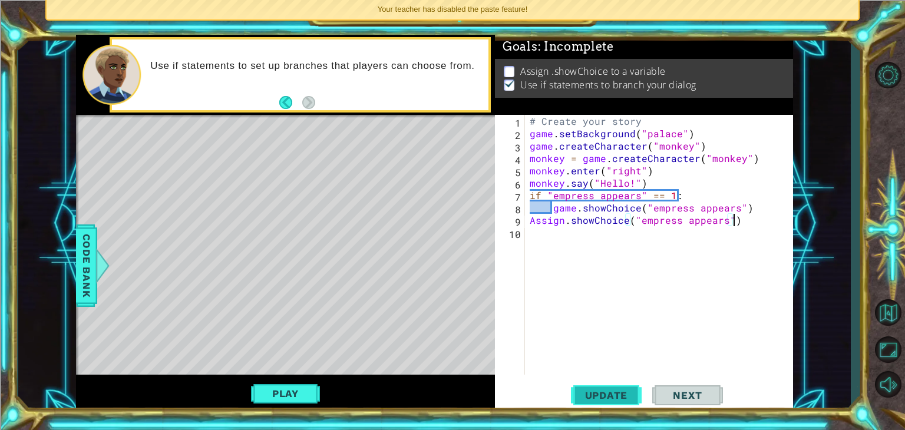
type textarea "Assign.showChoice("empress appears")"
click at [601, 399] on span "Update" at bounding box center [606, 395] width 67 height 12
click at [288, 393] on button "Play" at bounding box center [285, 393] width 69 height 22
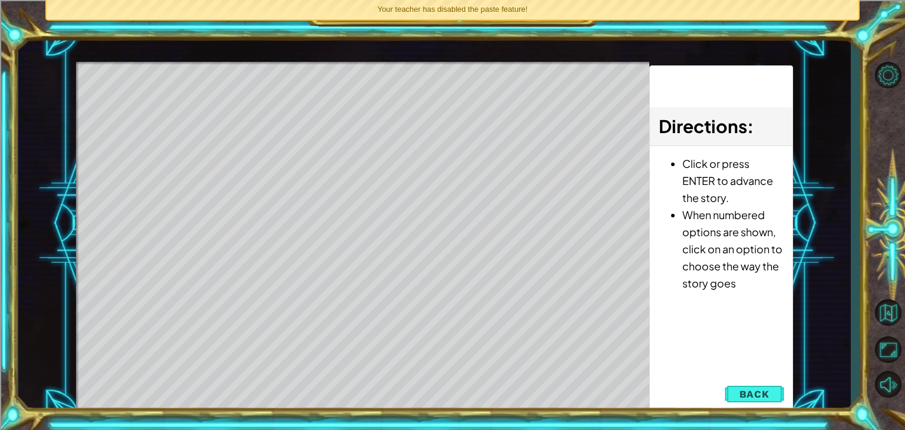
click at [527, 294] on div "Level Map" at bounding box center [348, 235] width 544 height 347
click at [773, 397] on button "Back" at bounding box center [753, 394] width 59 height 24
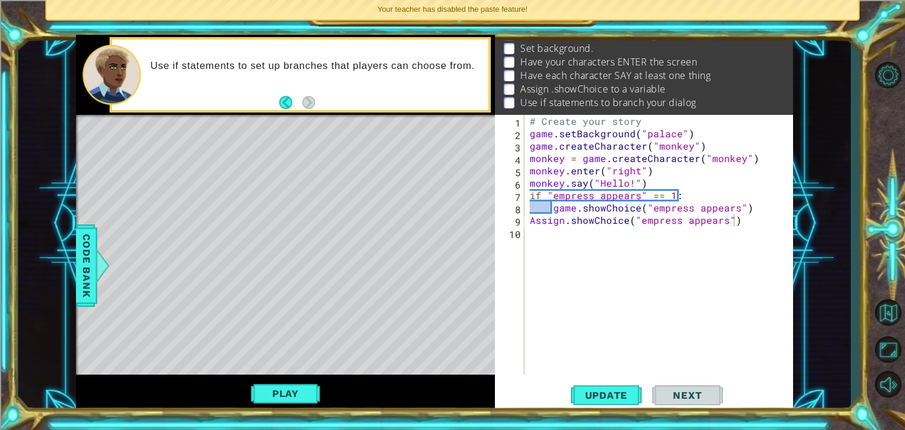
scroll to position [0, 0]
